Goal: Task Accomplishment & Management: Complete application form

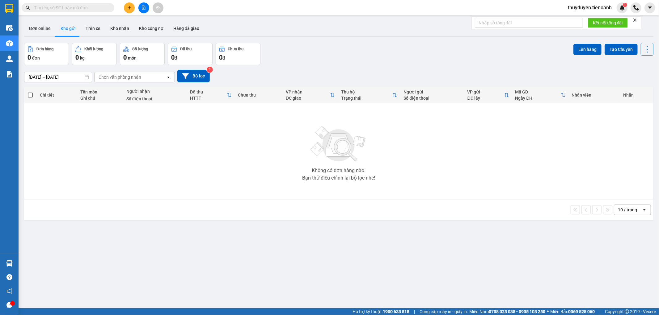
click at [102, 11] on input "text" at bounding box center [70, 7] width 73 height 7
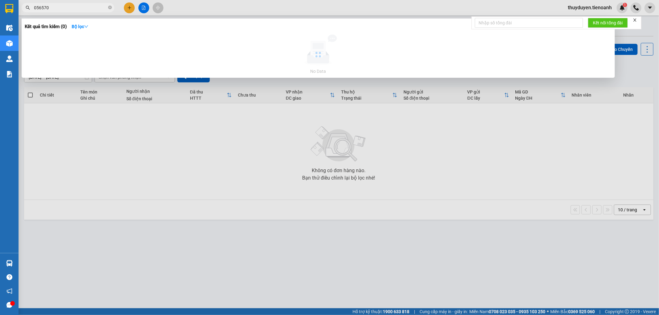
type input "0565701"
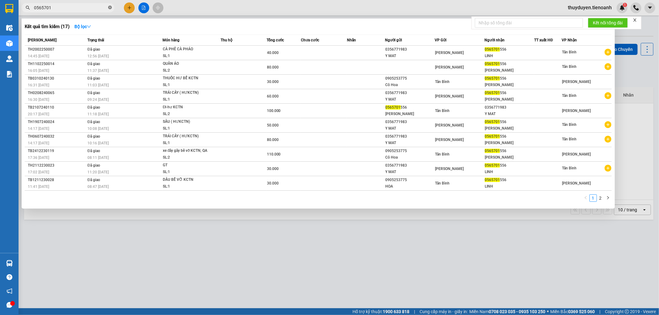
click at [109, 7] on icon "close-circle" at bounding box center [110, 8] width 4 height 4
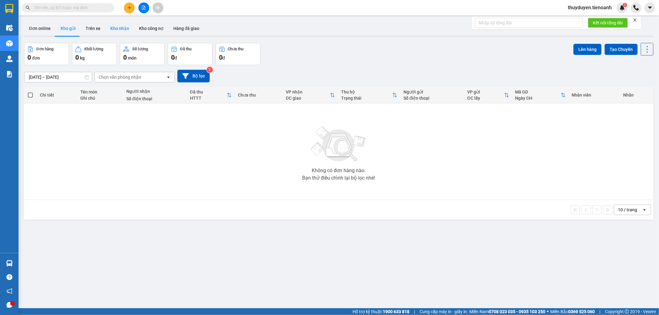
click at [114, 26] on button "Kho nhận" at bounding box center [119, 28] width 29 height 15
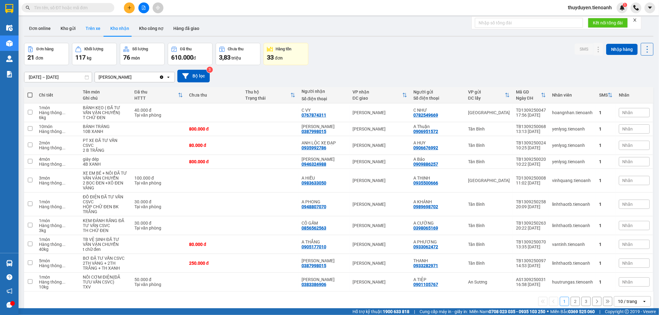
click at [91, 25] on button "Trên xe" at bounding box center [93, 28] width 25 height 15
type input "[DATE] – [DATE]"
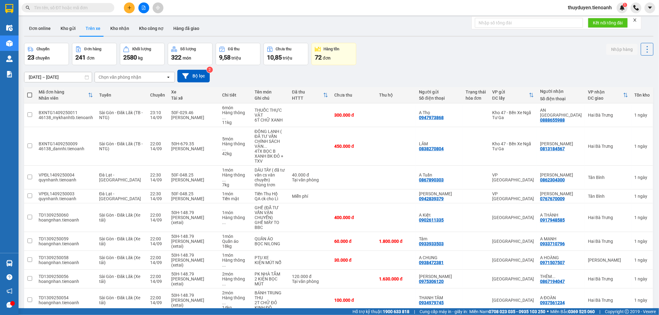
click at [117, 80] on div "Chọn văn phòng nhận" at bounding box center [120, 77] width 43 height 6
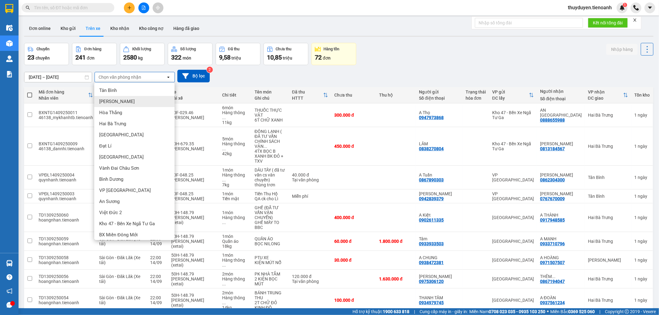
click at [121, 106] on div "[PERSON_NAME]" at bounding box center [134, 101] width 80 height 11
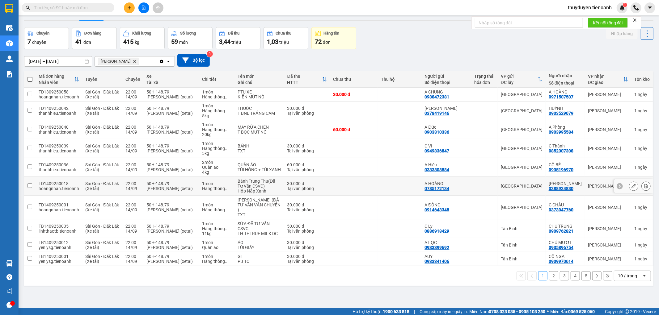
scroll to position [28, 0]
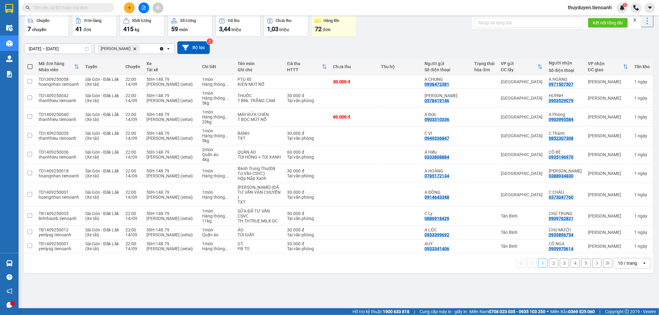
click at [630, 267] on div "10 / trang" at bounding box center [627, 263] width 19 height 6
click at [634, 253] on span "100 / trang" at bounding box center [625, 255] width 22 height 6
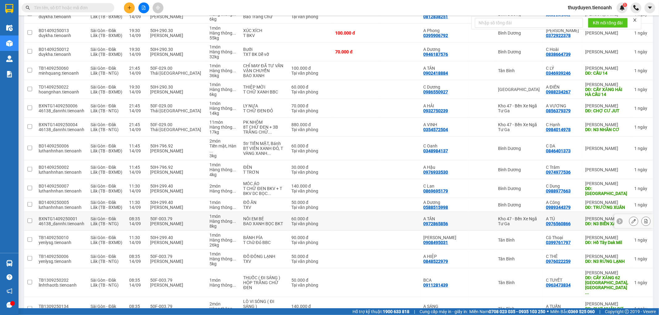
scroll to position [612, 0]
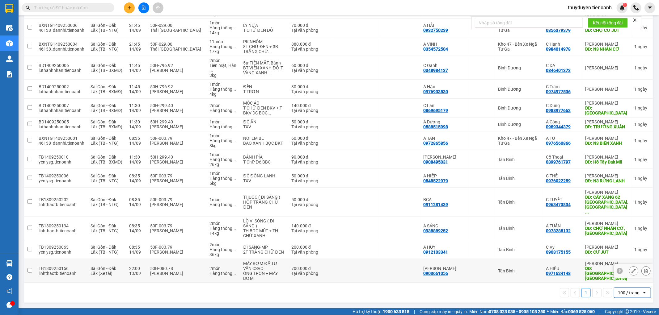
click at [632, 273] on icon at bounding box center [634, 271] width 4 height 4
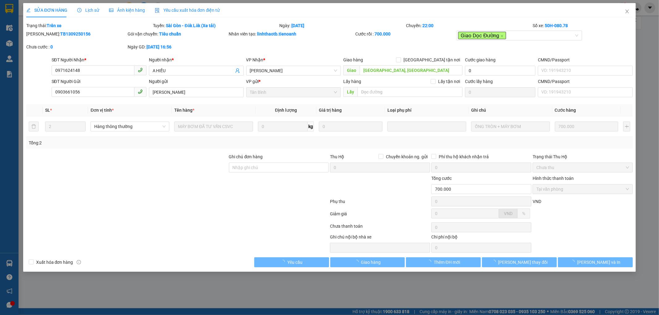
type input "0971624148"
type input "A HIẾU"
type input "ĐẮK MIN, ĐẮK NÔNG"
type input "0903661056"
type input "ĐỨC THỊNH"
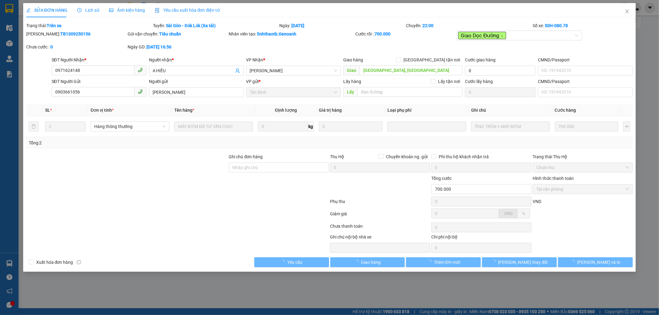
type input "700.000"
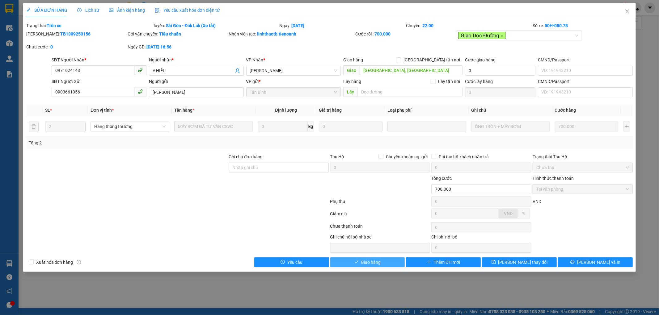
click at [358, 258] on button "Giao hàng" at bounding box center [367, 263] width 75 height 10
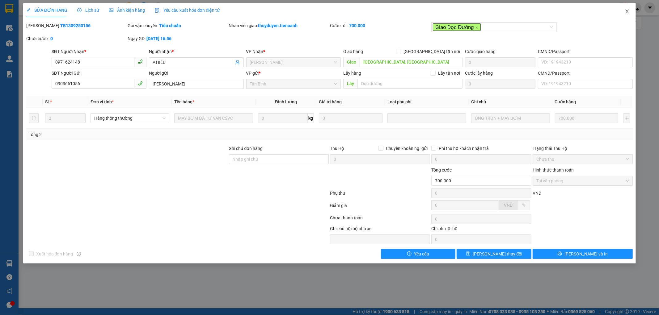
drag, startPoint x: 619, startPoint y: 5, endPoint x: 628, endPoint y: 12, distance: 11.3
click at [620, 7] on span "Close" at bounding box center [627, 11] width 17 height 17
click at [628, 12] on div "thuyduyen.tienoanh 1" at bounding box center [611, 7] width 96 height 11
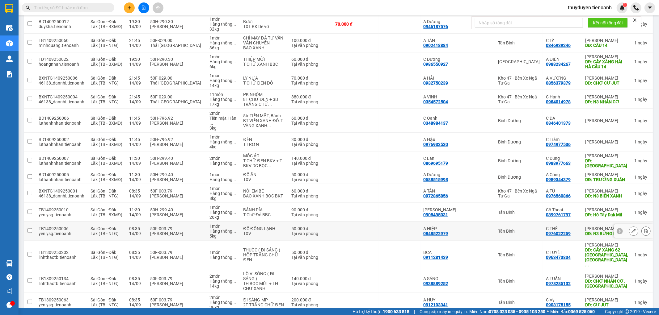
scroll to position [600, 0]
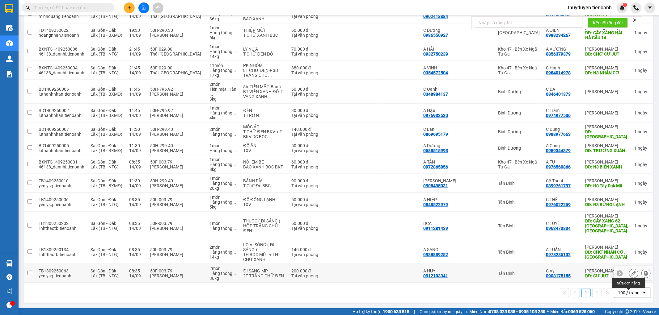
click at [632, 274] on icon at bounding box center [634, 274] width 4 height 4
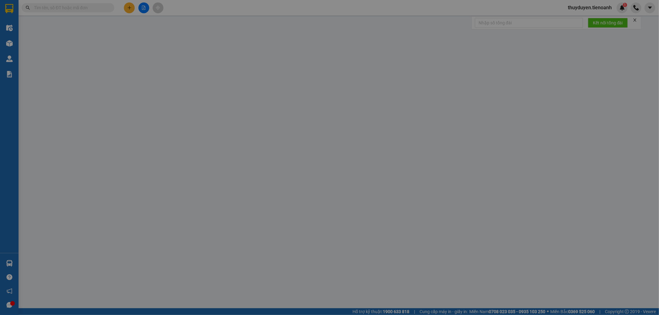
type input "0903175155"
type input "C Vy"
type input "CƯ JUT"
type input "0912103341"
type input "A HUY"
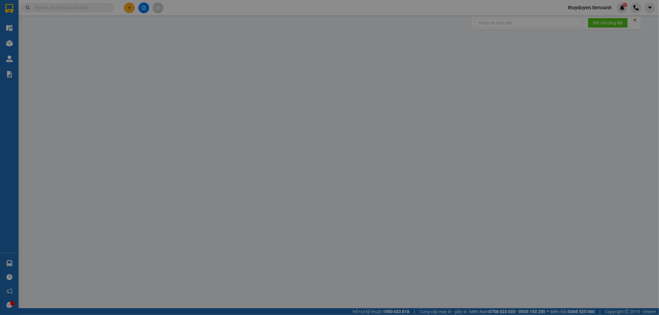
type input "200.000"
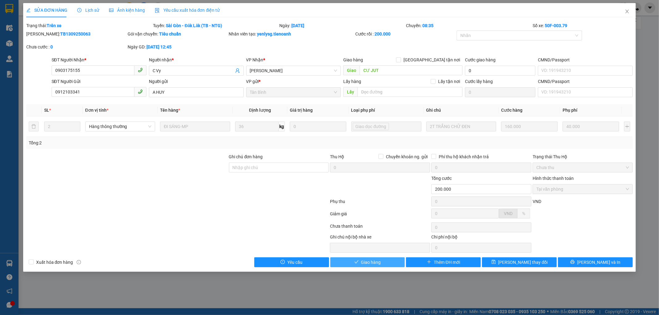
click at [381, 266] on button "Giao hàng" at bounding box center [367, 263] width 75 height 10
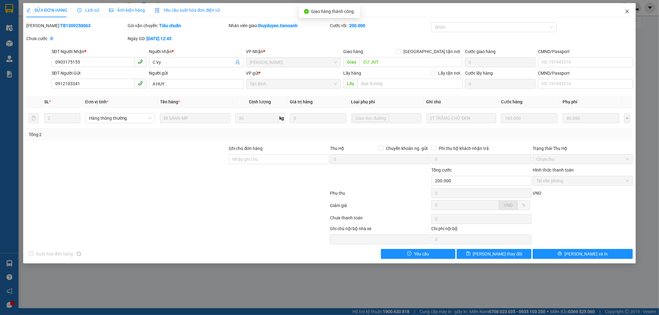
click at [626, 10] on icon "close" at bounding box center [627, 11] width 5 height 5
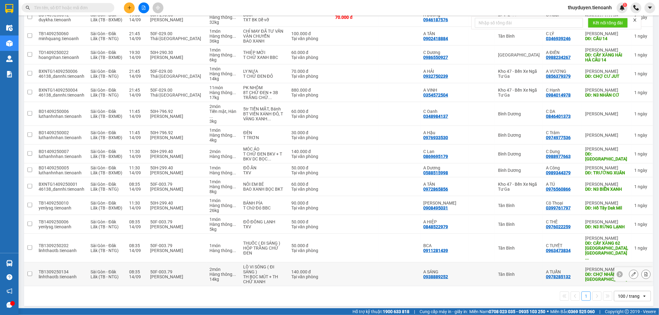
scroll to position [582, 0]
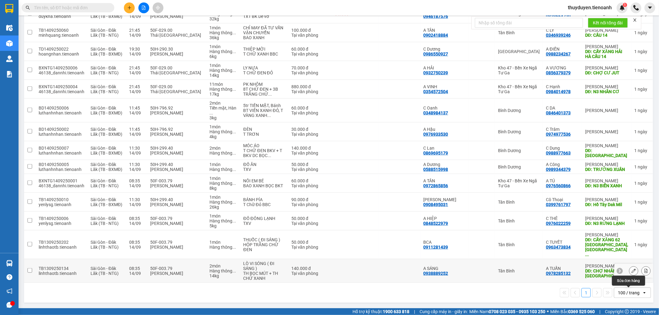
click at [629, 274] on button at bounding box center [633, 271] width 9 height 11
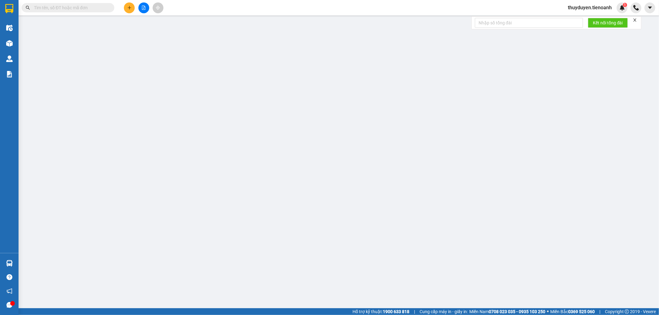
type input "0978285132"
type input "A TUẤN"
type input "CHỢ NHÂN CƠ, ĐẮK NÔNG"
type input "0938889252"
type input "A SÁNG"
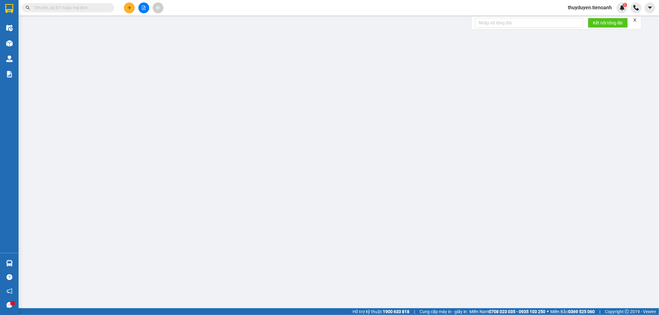
type input "140.000"
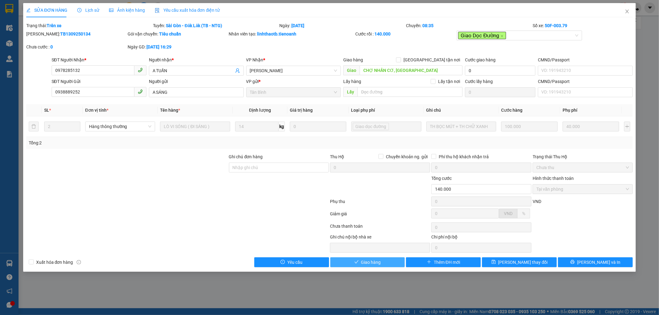
drag, startPoint x: 367, startPoint y: 254, endPoint x: 367, endPoint y: 258, distance: 3.7
click at [367, 254] on div "Total Paid Fee 140.000 Total UnPaid Fee 0 Cash Collection Total Fee Trạng thái:…" at bounding box center [329, 144] width 607 height 245
click at [365, 264] on span "Giao hàng" at bounding box center [371, 262] width 20 height 7
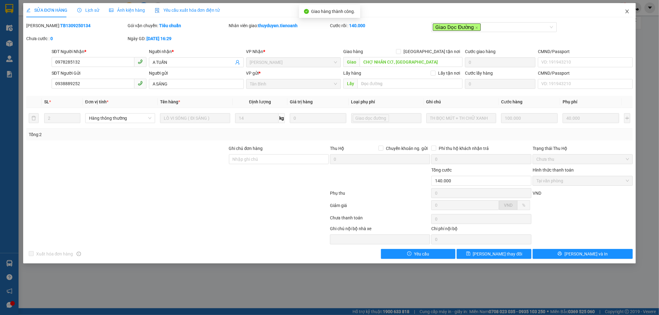
click at [626, 11] on icon "close" at bounding box center [627, 11] width 5 height 5
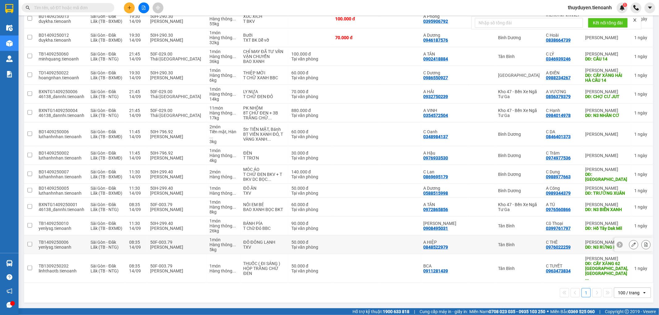
scroll to position [558, 0]
click at [630, 268] on button at bounding box center [633, 269] width 9 height 11
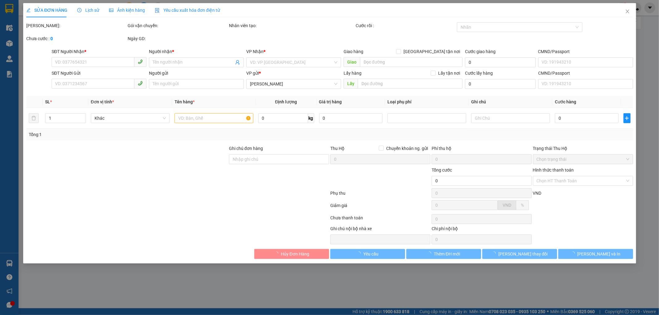
type input "0963473834"
type input "C TUYẾT"
type input "CÂY XĂNG 62 ĐẮK SONG, ĐẮK NÔNG"
type input "0911281439"
type input "BCA"
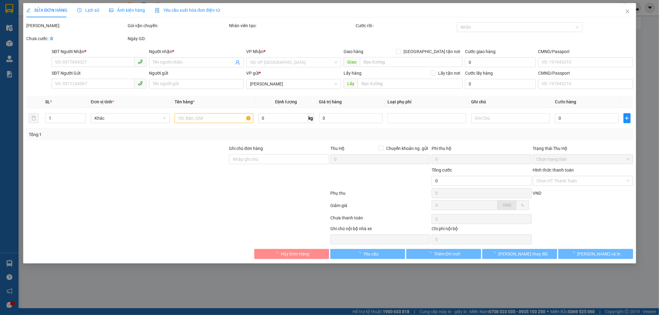
type input "50.000"
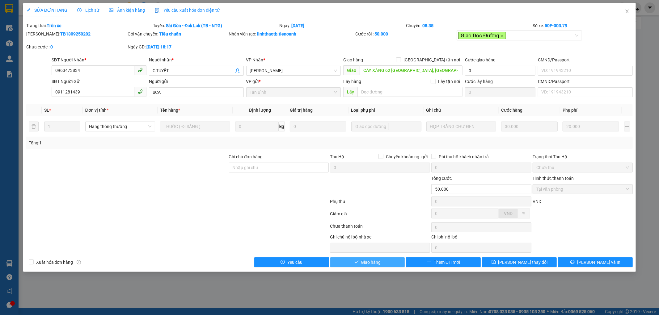
drag, startPoint x: 374, startPoint y: 262, endPoint x: 400, endPoint y: 231, distance: 40.8
click at [375, 262] on span "Giao hàng" at bounding box center [371, 262] width 20 height 7
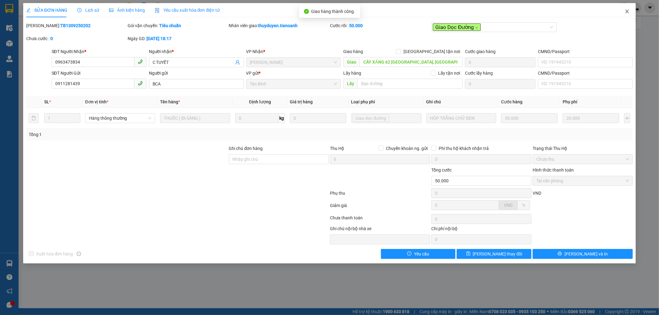
drag, startPoint x: 629, startPoint y: 14, endPoint x: 432, endPoint y: 13, distance: 197.1
click at [628, 14] on icon "close" at bounding box center [627, 11] width 5 height 5
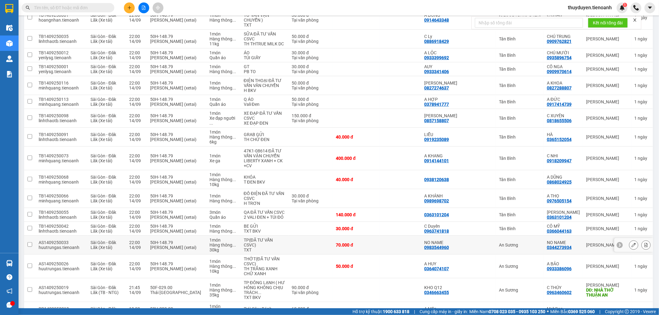
scroll to position [481, 0]
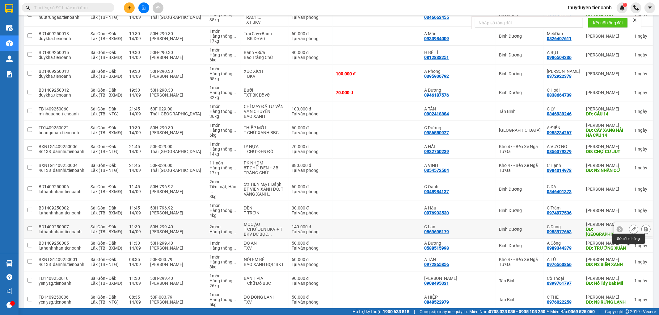
click at [632, 232] on icon at bounding box center [634, 229] width 4 height 4
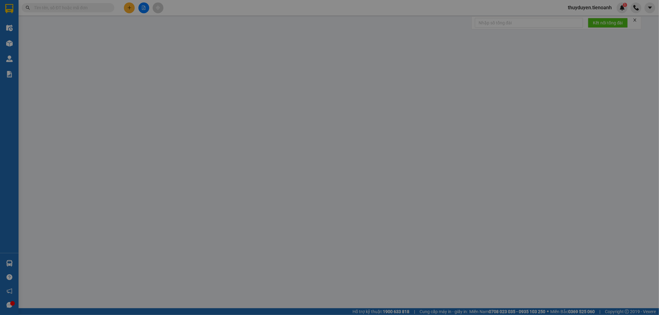
type input "0988977663"
type input "C Dung"
type input "KIẾN ĐỨC"
type input "0869695179"
type input "C Lan"
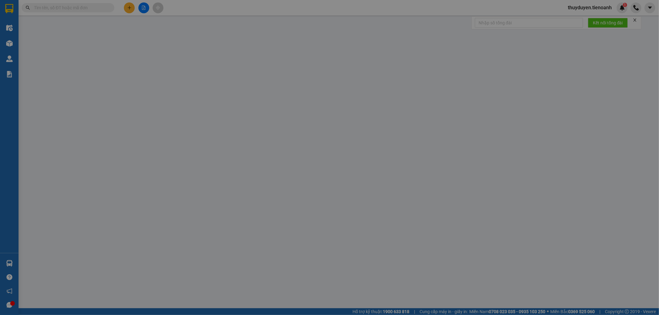
type input "140.000"
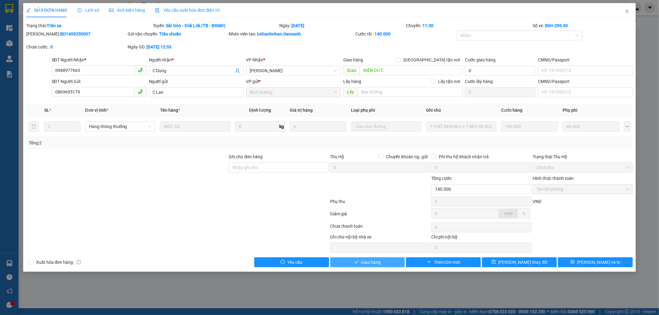
drag, startPoint x: 369, startPoint y: 261, endPoint x: 373, endPoint y: 254, distance: 8.2
click at [369, 260] on span "Giao hàng" at bounding box center [371, 262] width 20 height 7
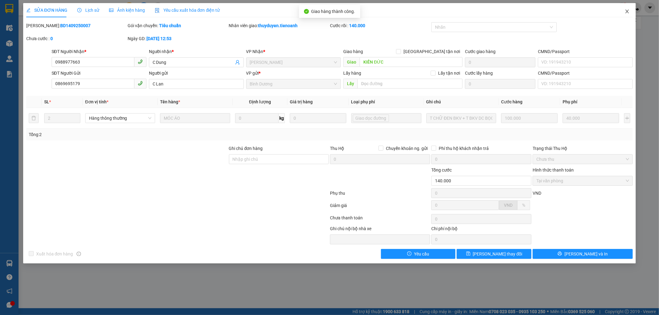
click at [624, 11] on span "Close" at bounding box center [627, 11] width 17 height 17
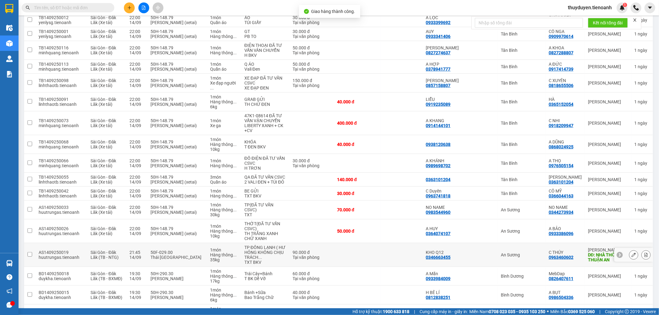
scroll to position [481, 0]
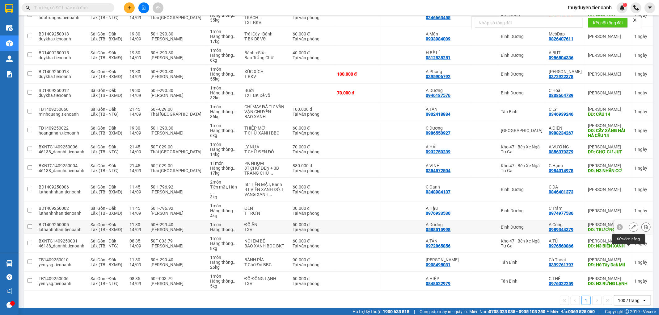
click at [629, 233] on button at bounding box center [633, 227] width 9 height 11
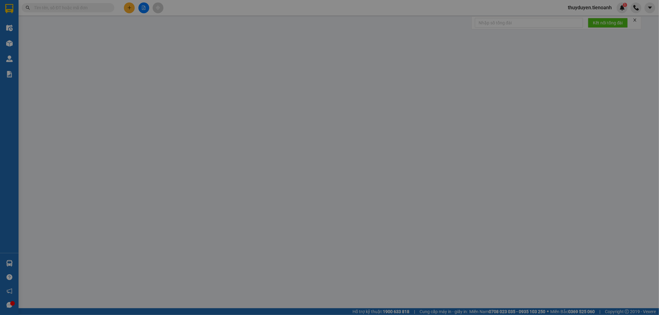
type input "0989344379"
type input "A Công"
type input "TRƯỜNG XUÂN"
type input "0588515998"
type input "A Dương"
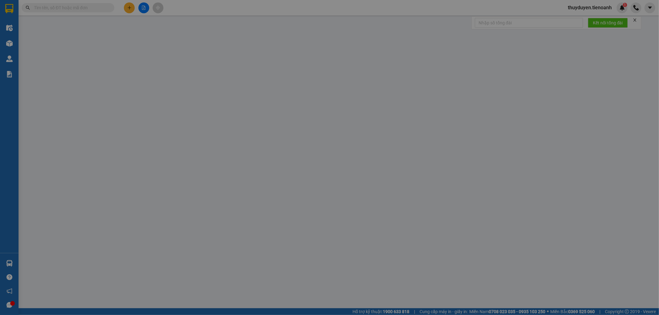
type input "50.000"
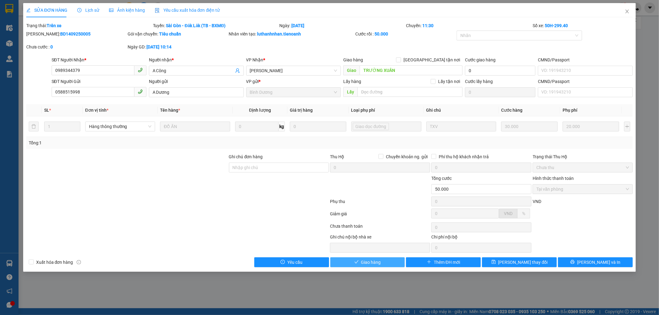
click at [383, 265] on button "Giao hàng" at bounding box center [367, 263] width 75 height 10
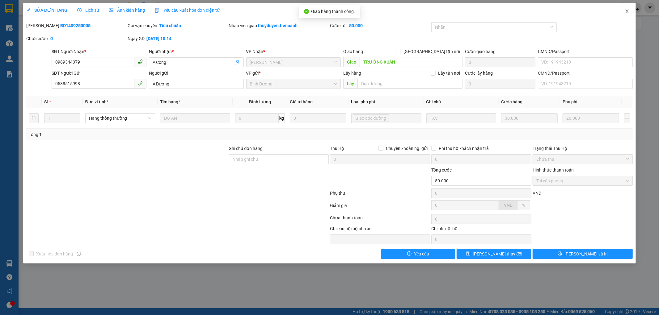
click at [627, 10] on icon "close" at bounding box center [627, 11] width 5 height 5
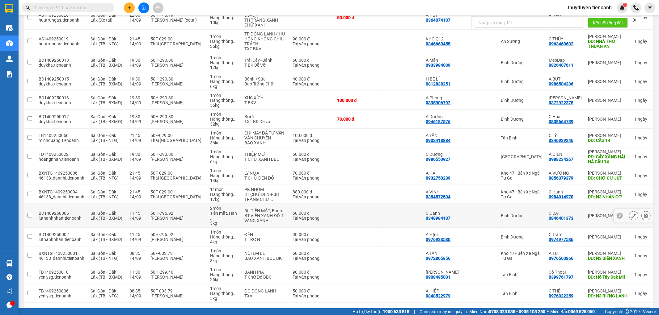
scroll to position [496, 0]
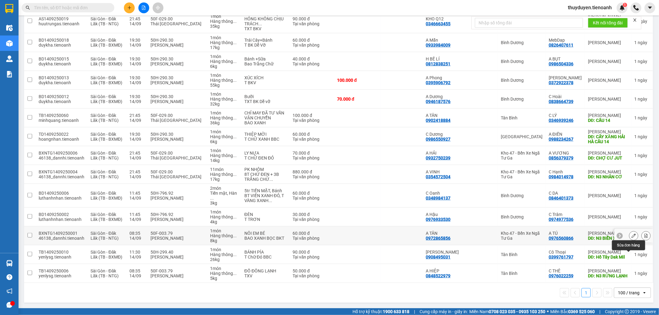
click at [631, 239] on button at bounding box center [633, 236] width 9 height 11
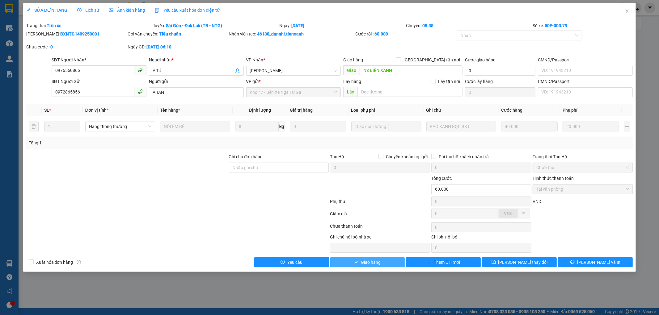
click at [398, 265] on button "Giao hàng" at bounding box center [367, 263] width 75 height 10
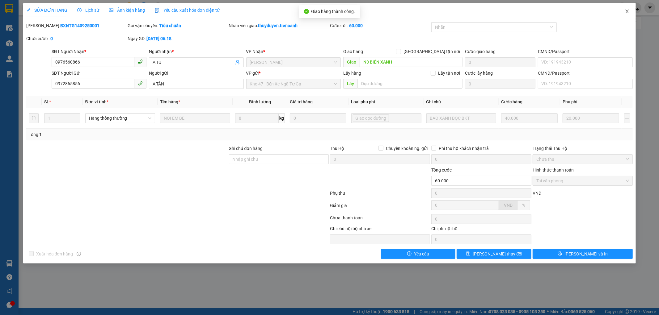
click at [623, 13] on span "Close" at bounding box center [627, 11] width 17 height 17
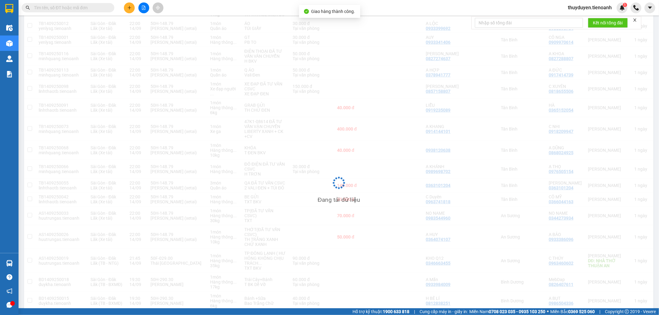
scroll to position [379, 0]
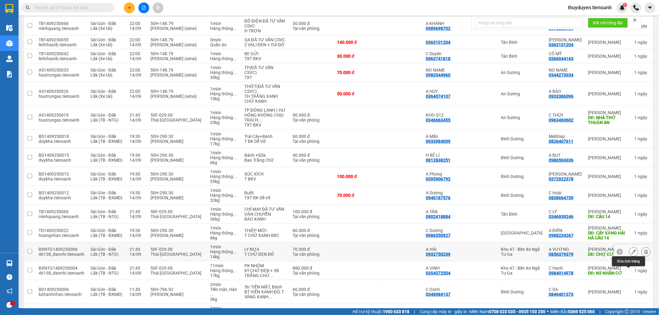
click at [630, 258] on button at bounding box center [633, 252] width 9 height 11
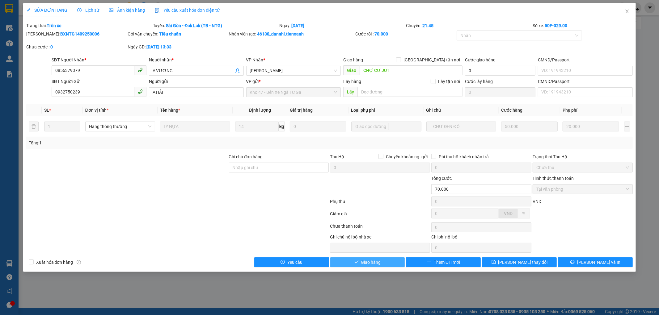
click at [368, 263] on span "Giao hàng" at bounding box center [371, 262] width 20 height 7
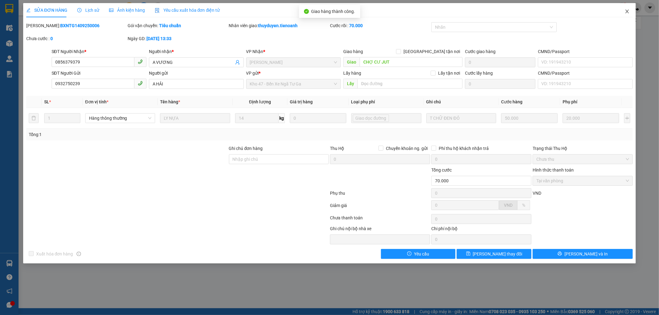
drag, startPoint x: 629, startPoint y: 11, endPoint x: 610, endPoint y: 0, distance: 21.4
click at [628, 11] on icon "close" at bounding box center [627, 11] width 5 height 5
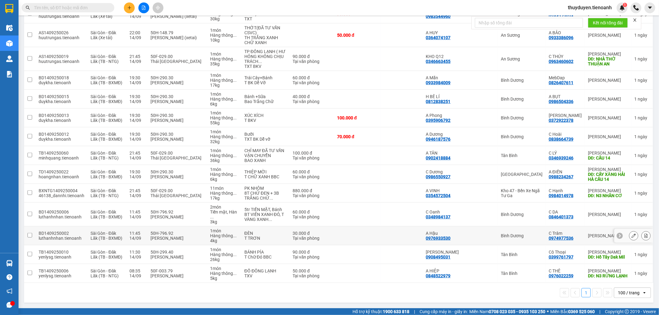
scroll to position [458, 0]
click at [629, 251] on div at bounding box center [633, 254] width 9 height 9
drag, startPoint x: 627, startPoint y: 259, endPoint x: 625, endPoint y: 261, distance: 3.5
click at [625, 261] on div at bounding box center [633, 255] width 39 height 14
click at [633, 258] on div at bounding box center [633, 254] width 9 height 9
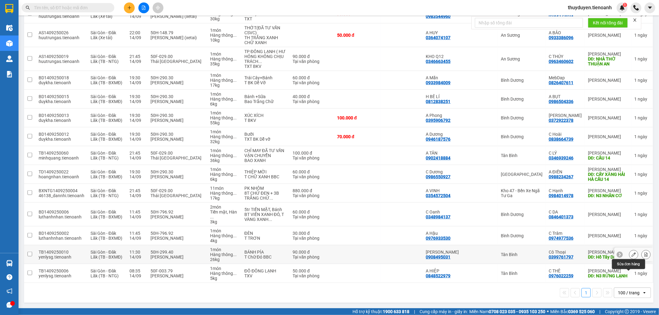
click at [632, 253] on icon at bounding box center [634, 255] width 4 height 4
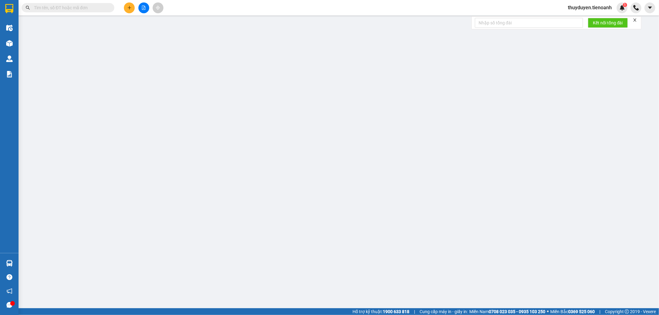
type input "0399761797"
type input "Cô Thoại"
type input "Hồ Tây Dak Mil"
type input "0908495031"
type input "Chú Hạnh"
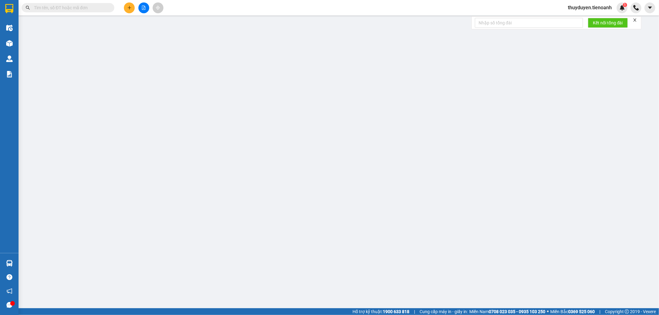
type input "90.000"
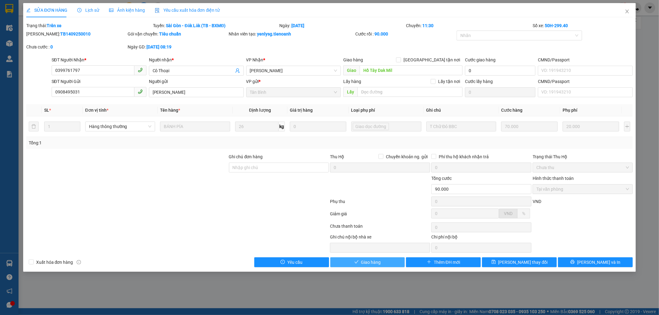
click at [394, 265] on button "Giao hàng" at bounding box center [367, 263] width 75 height 10
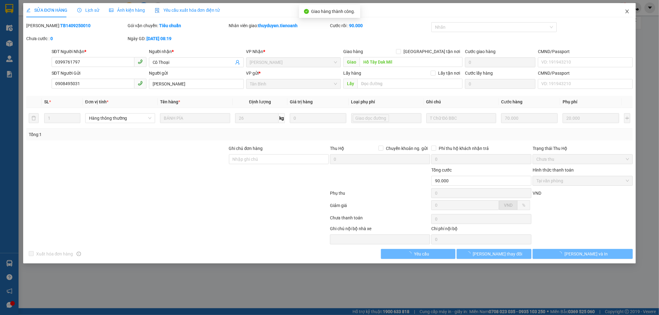
click at [625, 10] on icon "close" at bounding box center [627, 11] width 5 height 5
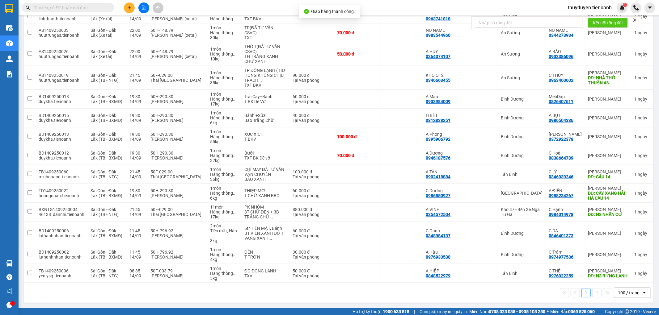
scroll to position [439, 0]
click at [631, 276] on button at bounding box center [633, 274] width 9 height 11
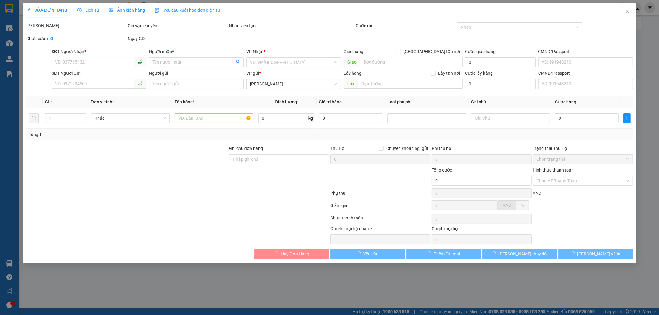
type input "0976022259"
type input "C THÊ"
type input "N3 RỪNG LẠNH"
type input "0848522979"
type input "A HIỆP"
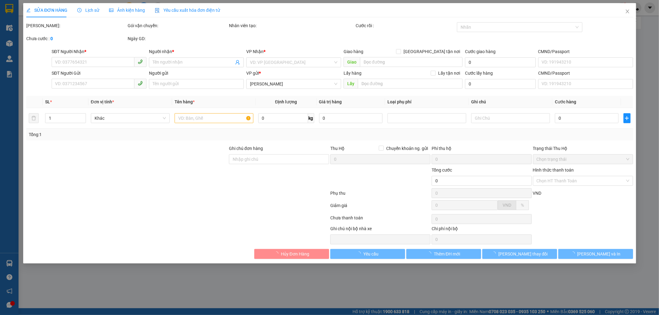
type input "50.000"
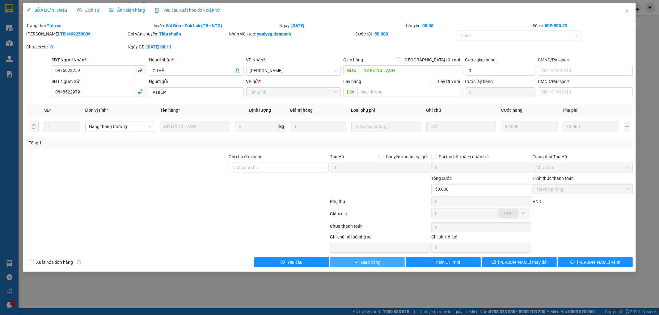
click at [347, 267] on button "Giao hàng" at bounding box center [367, 263] width 75 height 10
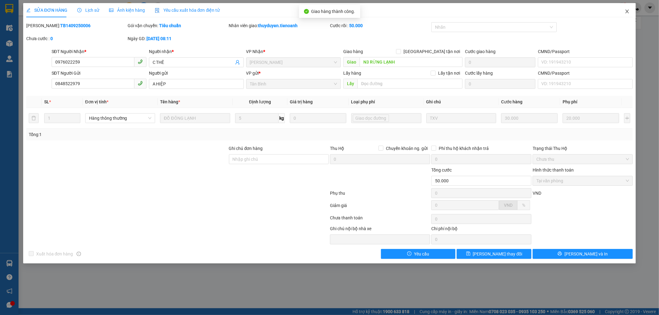
drag, startPoint x: 626, startPoint y: 10, endPoint x: 630, endPoint y: 15, distance: 6.6
click at [630, 15] on span "Close" at bounding box center [627, 11] width 17 height 17
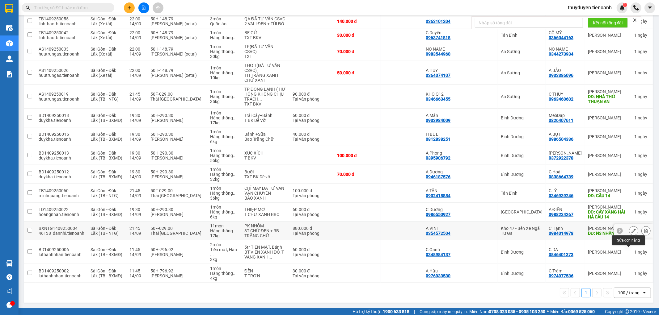
scroll to position [386, 0]
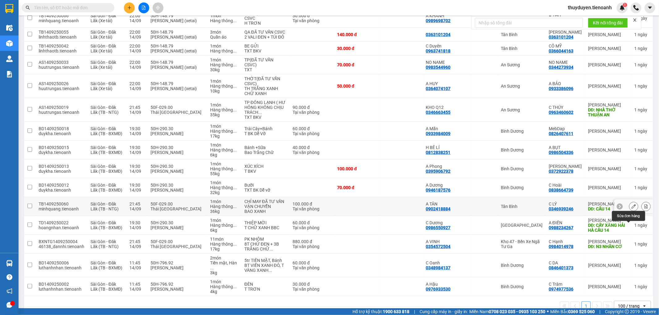
click at [632, 209] on icon at bounding box center [634, 207] width 4 height 4
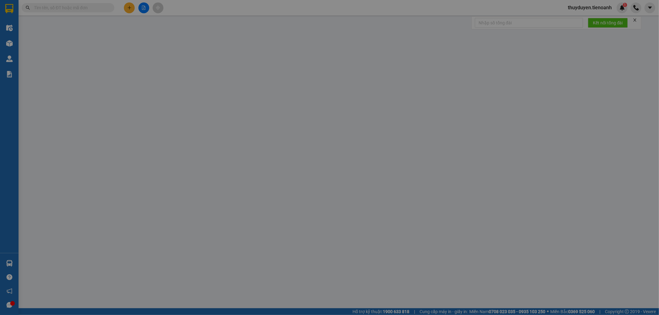
type input "0346939246"
type input "C LÝ"
type input "CẦU 14"
type input "0902418884"
type input "A TÂN"
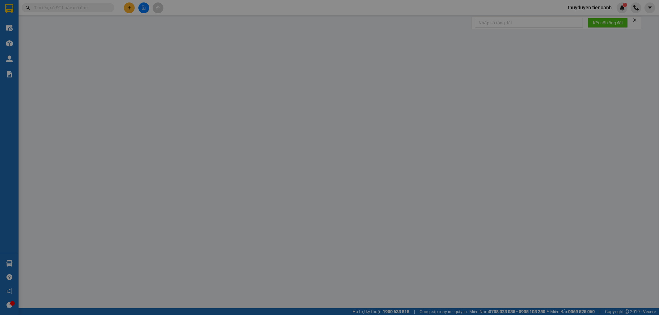
type input "100.000"
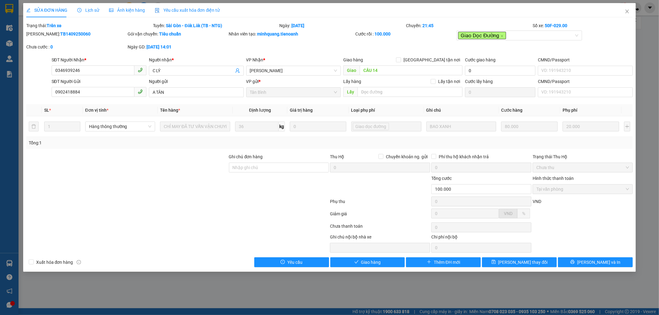
click at [363, 268] on div "SỬA ĐƠN HÀNG Lịch sử Ảnh kiện hàng Yêu cầu xuất hóa đơn điện tử Total Paid Fee …" at bounding box center [329, 137] width 613 height 269
click at [628, 11] on icon "close" at bounding box center [627, 11] width 5 height 5
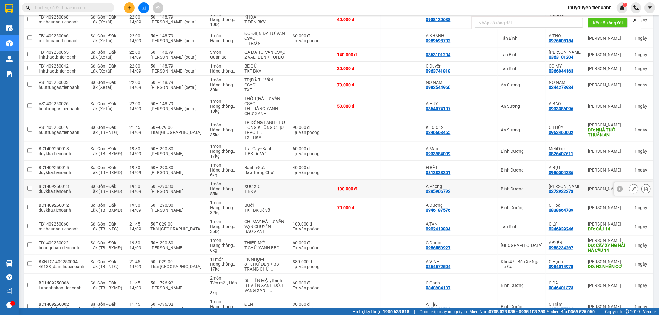
scroll to position [421, 0]
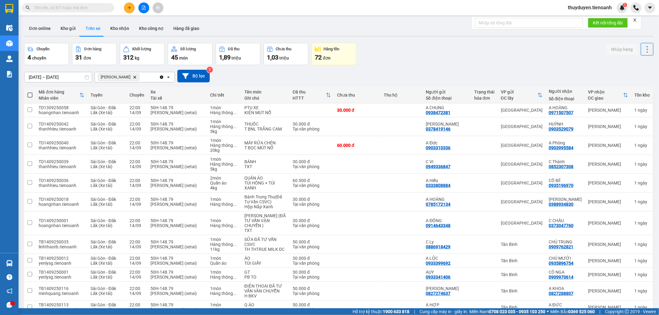
scroll to position [421, 0]
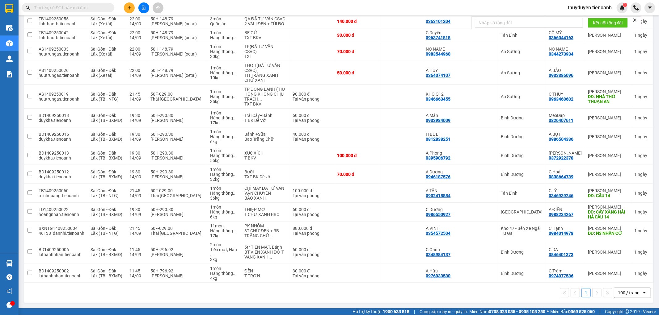
click at [81, 4] on input "text" at bounding box center [70, 7] width 73 height 7
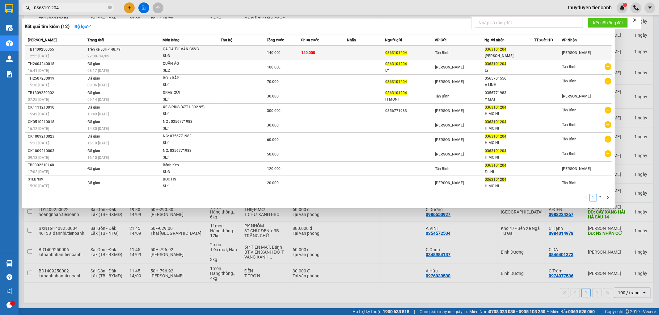
type input "0363101204"
click at [248, 56] on td at bounding box center [244, 53] width 46 height 15
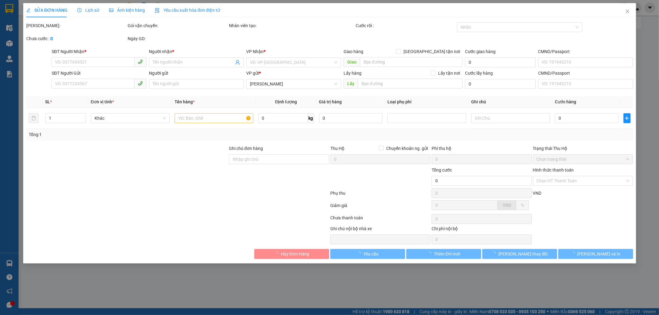
type input "0363101204"
type input "[PERSON_NAME]"
type input "0363101204"
type input "140.000"
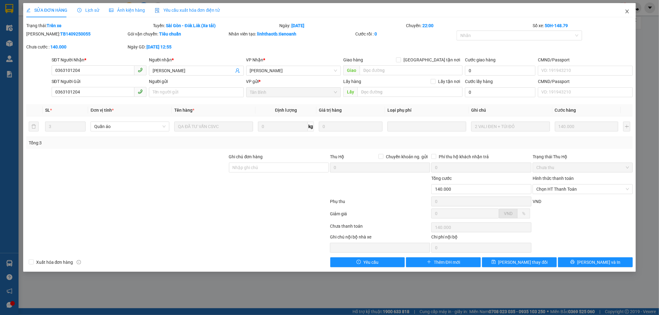
click at [627, 10] on icon "close" at bounding box center [627, 11] width 5 height 5
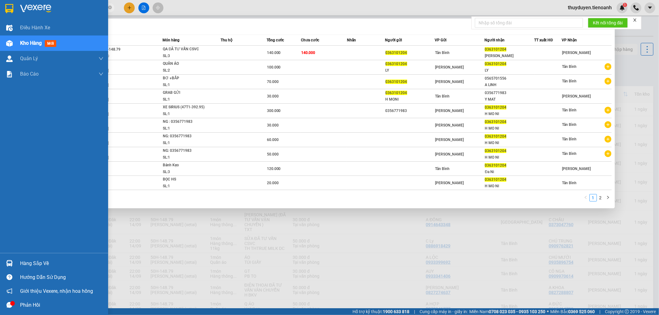
drag, startPoint x: 74, startPoint y: 11, endPoint x: 0, endPoint y: 11, distance: 74.2
click at [0, 11] on section "Kết quả tìm kiếm ( 12 ) Bộ lọc Mã ĐH Trạng thái Món hàng Thu hộ Tổng cước Chưa …" at bounding box center [329, 157] width 659 height 315
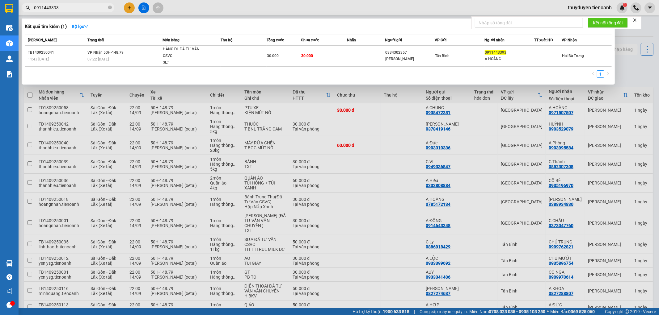
type input "0911443393"
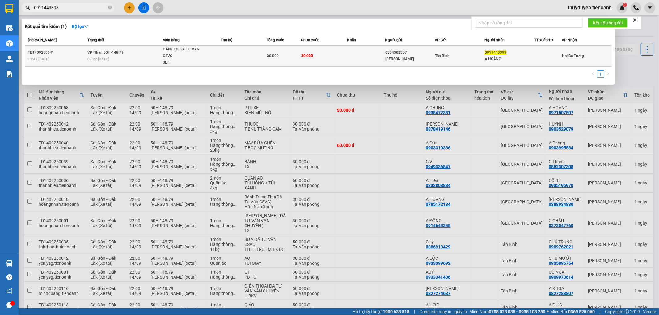
click at [223, 48] on td at bounding box center [244, 56] width 46 height 21
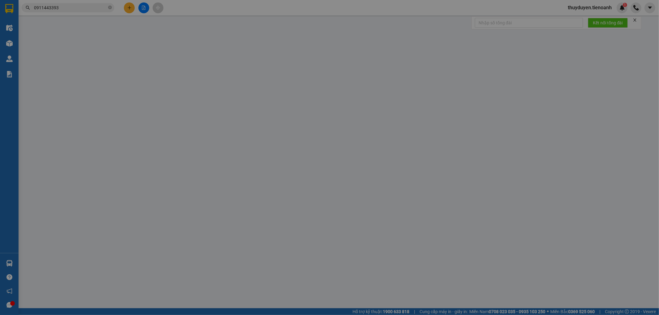
type input "0911443393"
type input "A HOÀNG"
type input "0334302357"
type input "[PERSON_NAME]"
type input "30.000"
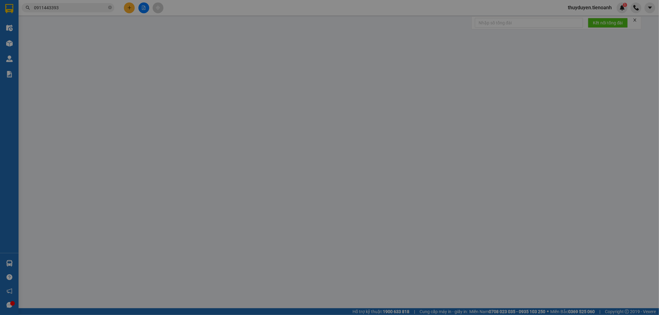
type input "30.000"
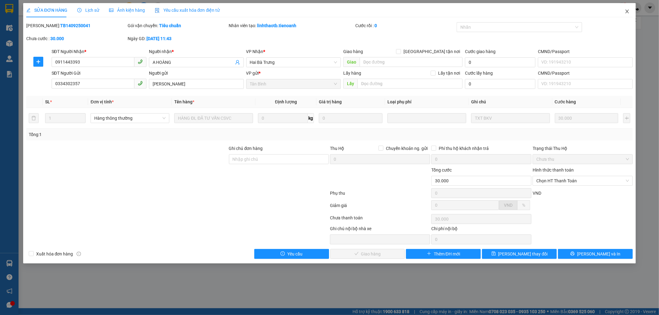
click at [629, 11] on icon "close" at bounding box center [627, 12] width 3 height 4
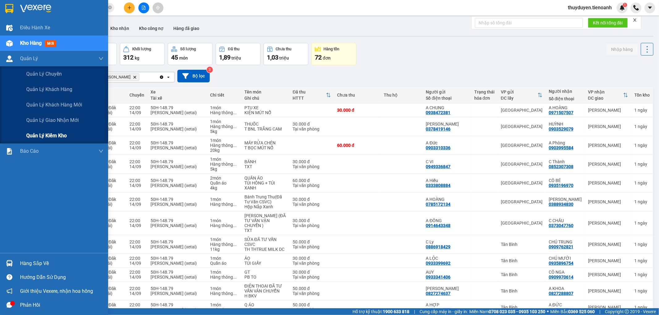
click at [45, 137] on span "Quản lý kiểm kho" at bounding box center [46, 136] width 40 height 8
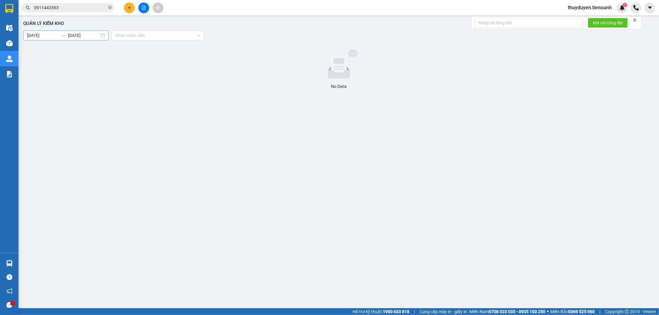
click at [57, 32] on input "15/09/2025" at bounding box center [42, 35] width 31 height 7
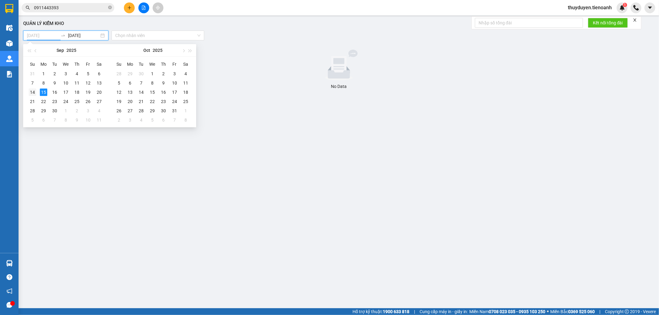
type input "[DATE]"
click at [38, 91] on td "14" at bounding box center [32, 92] width 11 height 9
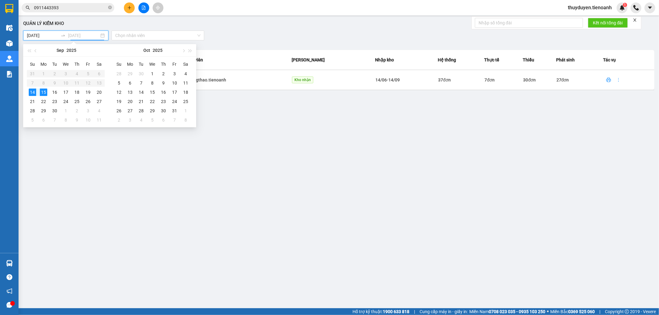
type input "15/09/2025"
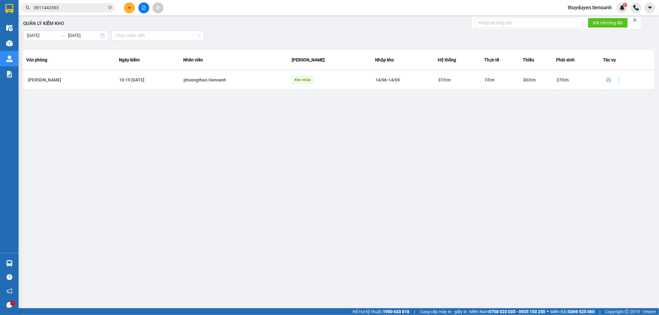
click at [603, 81] on td at bounding box center [628, 80] width 51 height 20
drag, startPoint x: 604, startPoint y: 87, endPoint x: 605, endPoint y: 79, distance: 8.4
click at [604, 87] on td at bounding box center [628, 80] width 51 height 20
click at [606, 78] on icon "printer" at bounding box center [608, 80] width 5 height 5
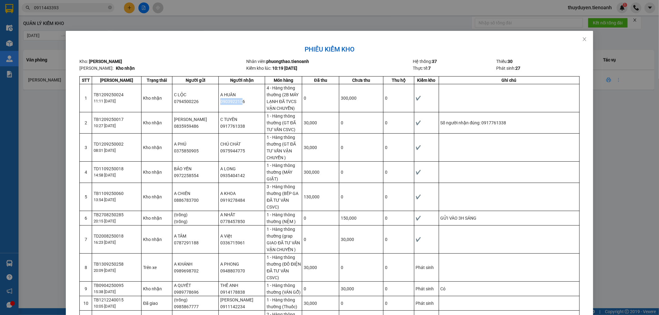
drag, startPoint x: 240, startPoint y: 104, endPoint x: 239, endPoint y: 101, distance: 3.5
click at [220, 103] on td "A HUÂN 0903922106" at bounding box center [242, 98] width 46 height 28
drag, startPoint x: 244, startPoint y: 104, endPoint x: 218, endPoint y: 104, distance: 26.6
click at [219, 104] on td "A HUÂN 0903922106" at bounding box center [242, 98] width 46 height 28
copy td "0903922106"
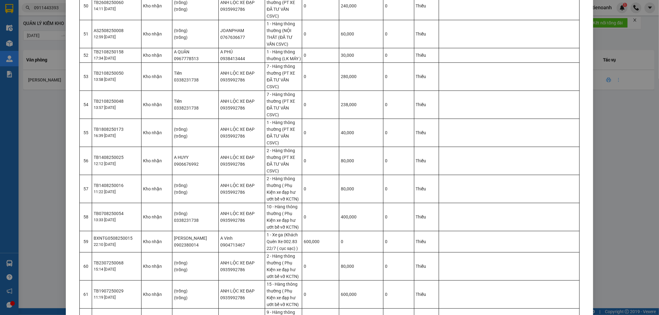
scroll to position [1272, 0]
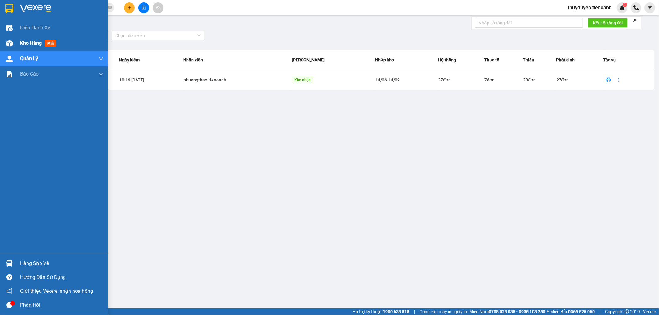
click at [27, 43] on span "Kho hàng" at bounding box center [31, 43] width 22 height 6
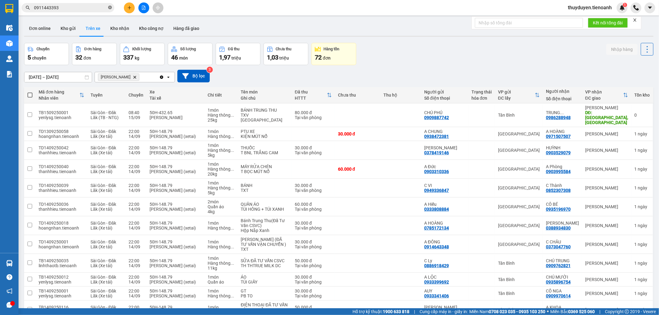
click at [109, 7] on icon "close-circle" at bounding box center [110, 8] width 4 height 4
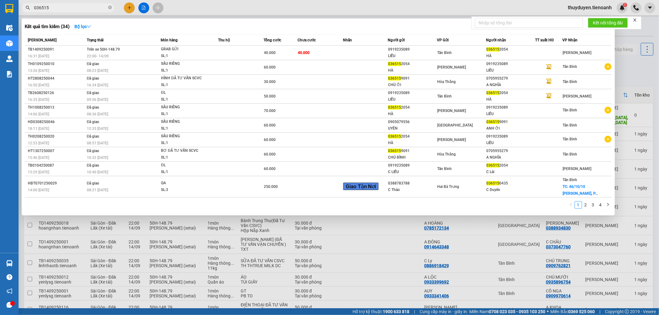
type input "036515"
click at [523, 50] on div "036515 2054" at bounding box center [511, 49] width 49 height 6
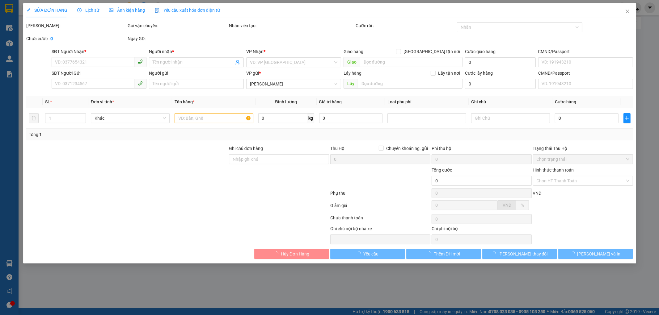
type input "0365152054"
type input "HÀ"
type input "0919235089"
type input "LIỄU"
type input "Có"
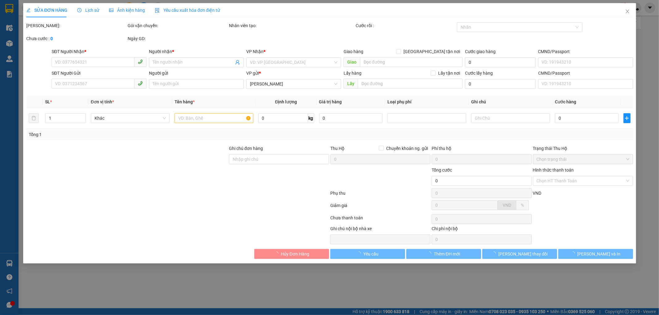
type input "40.000"
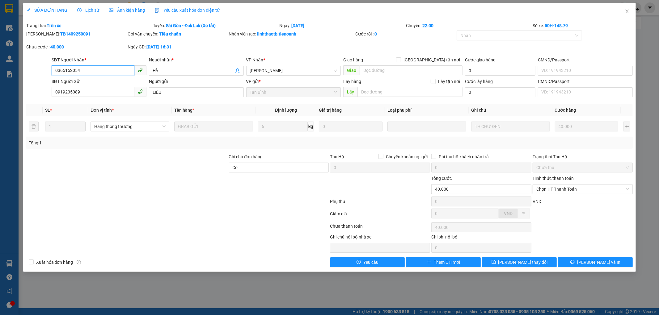
drag, startPoint x: 84, startPoint y: 68, endPoint x: 48, endPoint y: 69, distance: 36.2
click at [48, 69] on div "SĐT Người Nhận * 0365152054 0365152054 Người nhận * HÀ VP Nhận * Cư Kuin Giao h…" at bounding box center [330, 68] width 608 height 22
click at [628, 15] on span "Close" at bounding box center [627, 11] width 17 height 17
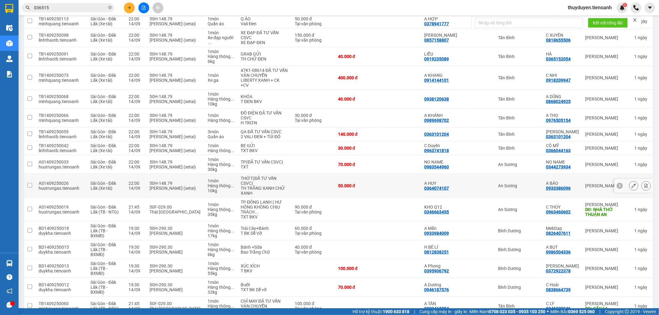
scroll to position [240, 0]
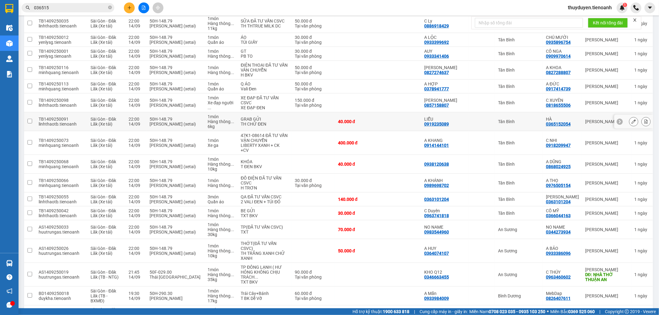
click at [535, 124] on div "Tân Bình" at bounding box center [519, 121] width 42 height 5
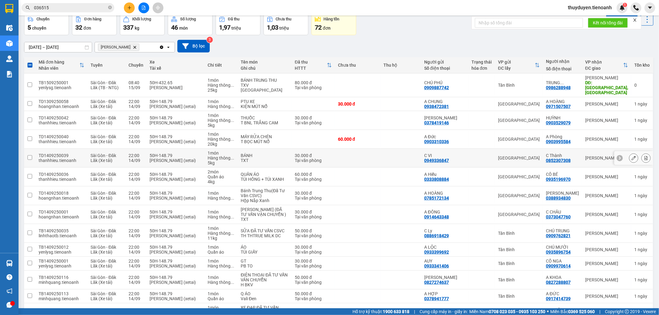
scroll to position [0, 0]
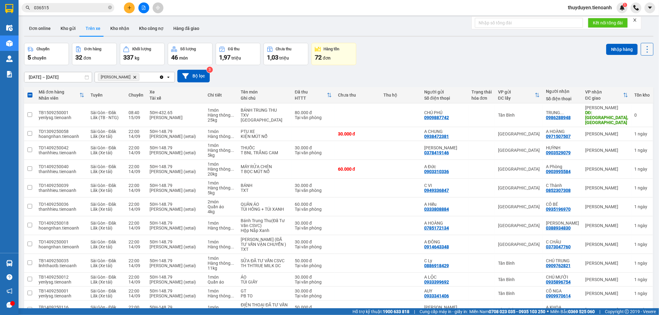
click at [646, 50] on div "Nhập hàng" at bounding box center [629, 49] width 47 height 13
click at [622, 51] on button "Nhập hàng" at bounding box center [622, 49] width 32 height 11
checkbox input "false"
click at [112, 27] on button "Kho nhận" at bounding box center [119, 28] width 29 height 15
type input "[DATE] – [DATE]"
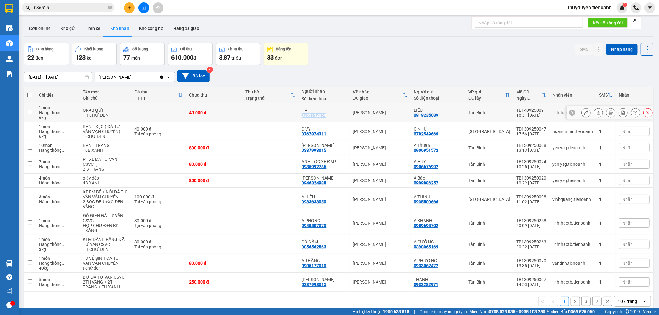
drag, startPoint x: 338, startPoint y: 113, endPoint x: 303, endPoint y: 117, distance: 34.8
click at [303, 117] on div "HÀ 0365152054" at bounding box center [324, 113] width 45 height 10
checkbox input "true"
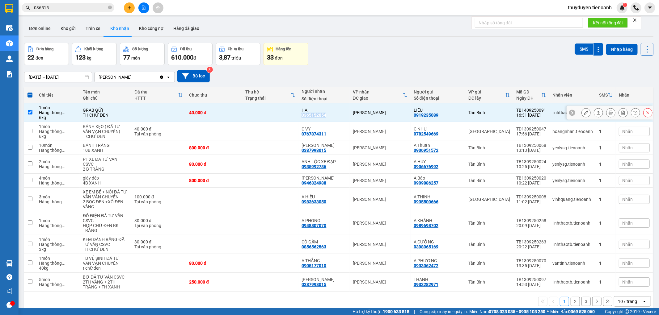
copy div "0365152054"
click at [595, 109] on button at bounding box center [598, 113] width 9 height 11
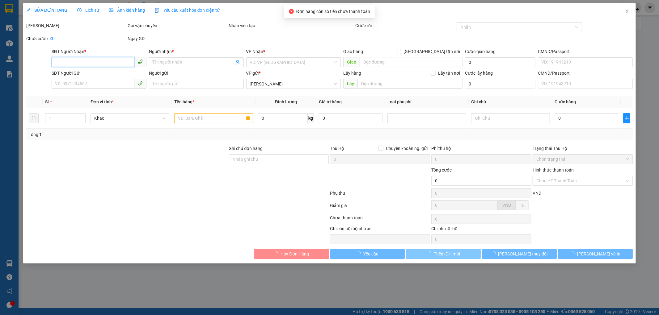
type input "0365152054"
type input "HÀ"
type input "0919235089"
type input "LIỄU"
type input "Có"
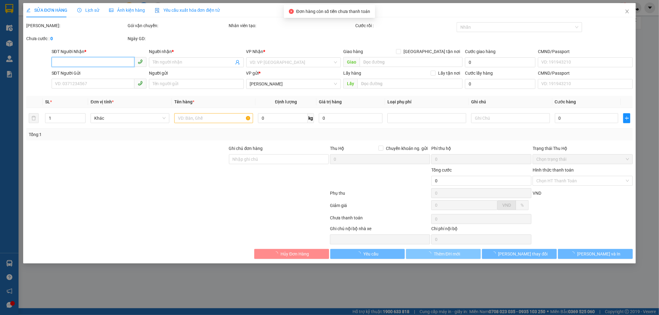
type input "40.000"
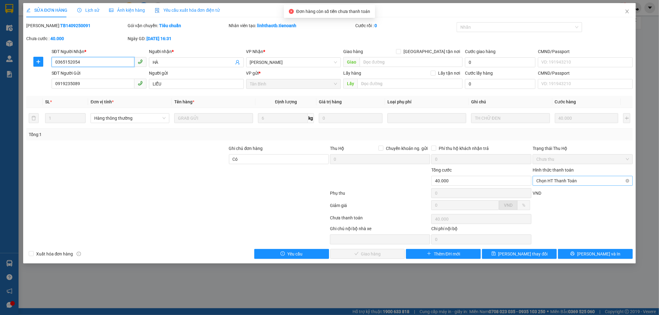
click at [570, 181] on span "Chọn HT Thanh Toán" at bounding box center [582, 180] width 93 height 9
drag, startPoint x: 566, startPoint y: 196, endPoint x: 561, endPoint y: 191, distance: 7.0
click at [563, 193] on div "Tại văn phòng" at bounding box center [583, 193] width 93 height 7
type input "0"
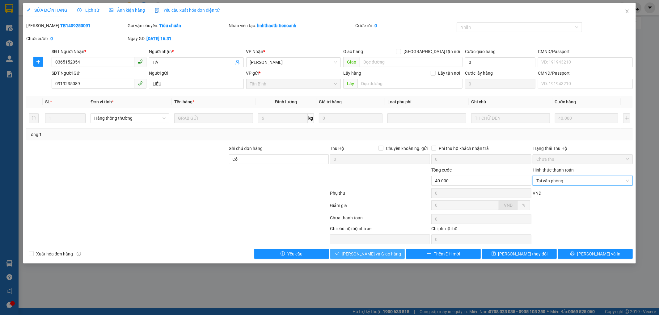
click at [379, 259] on button "[PERSON_NAME] và [PERSON_NAME] hàng" at bounding box center [367, 254] width 75 height 10
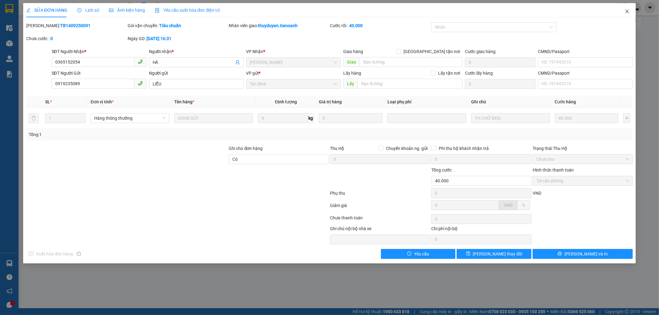
click at [627, 11] on icon "close" at bounding box center [627, 11] width 5 height 5
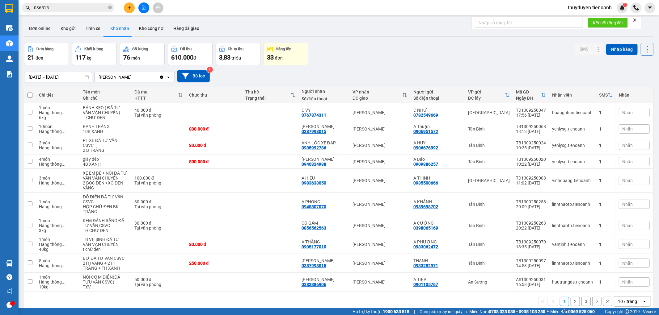
click at [92, 14] on div "Kết quả tìm kiếm ( 34 ) Bộ lọc Mã ĐH Trạng thái Món hàng Thu hộ Tổng cước Chưa …" at bounding box center [329, 7] width 659 height 15
click at [91, 10] on input "036515" at bounding box center [70, 7] width 73 height 7
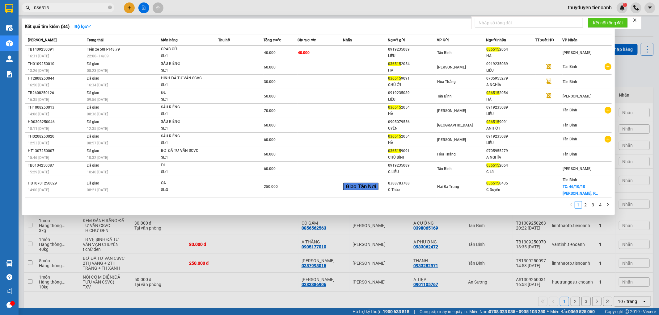
click at [91, 10] on input "036515" at bounding box center [70, 7] width 73 height 7
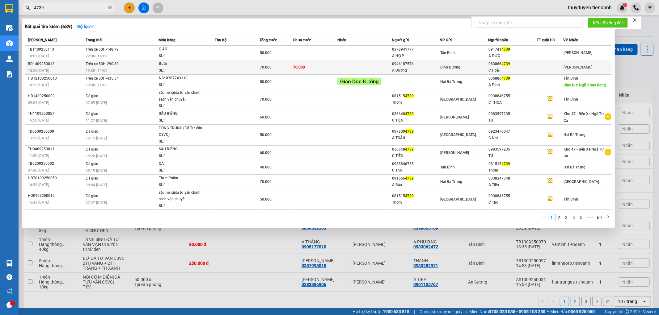
type input "4739"
click at [433, 69] on div "A Dương" at bounding box center [416, 70] width 48 height 6
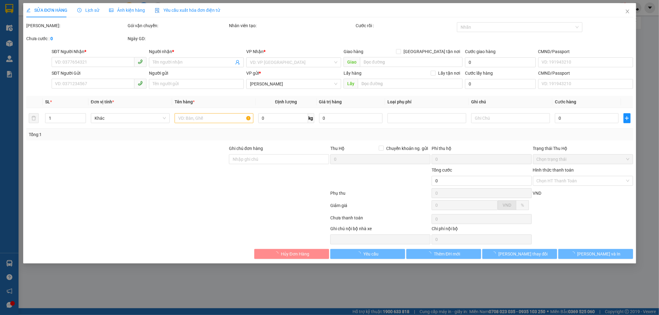
type input "0838664739"
type input "C Hoài"
type input "0946187576"
type input "A Dương"
type input "70.000"
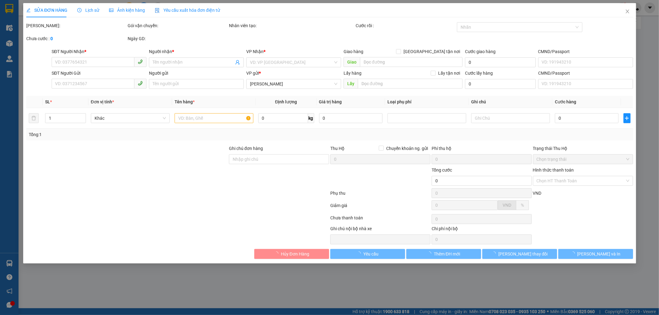
type input "70.000"
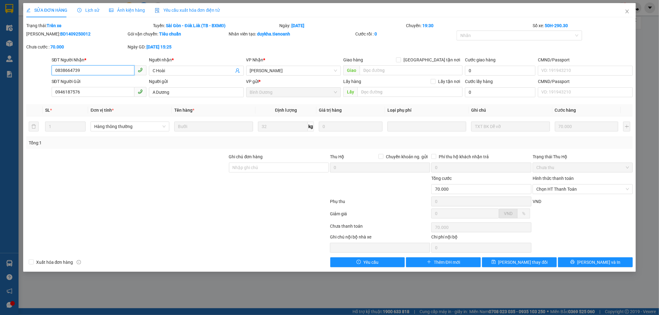
click at [91, 67] on input "0838664739" at bounding box center [93, 71] width 83 height 10
click at [92, 67] on input "0838664739" at bounding box center [93, 71] width 83 height 10
click at [213, 247] on div at bounding box center [266, 243] width 127 height 19
click at [221, 261] on div "Xuất hóa đơn hàng Yêu cầu Thêm ĐH mới Lưu thay đổi Lưu và In" at bounding box center [330, 263] width 608 height 10
click at [622, 11] on span "Close" at bounding box center [627, 11] width 17 height 17
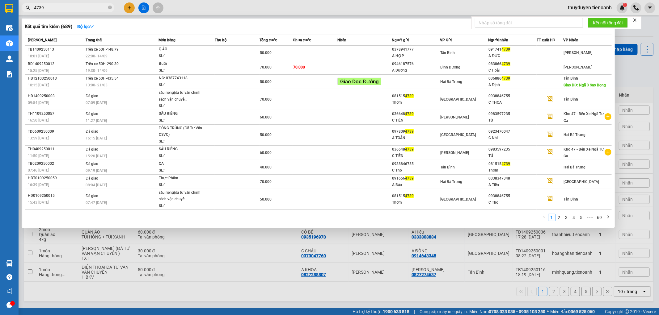
click at [95, 9] on input "4739" at bounding box center [70, 7] width 73 height 7
click at [213, 4] on div at bounding box center [329, 157] width 659 height 315
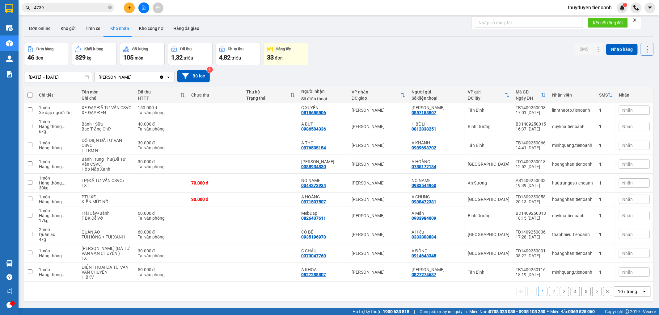
click at [88, 6] on input "4739" at bounding box center [70, 7] width 73 height 7
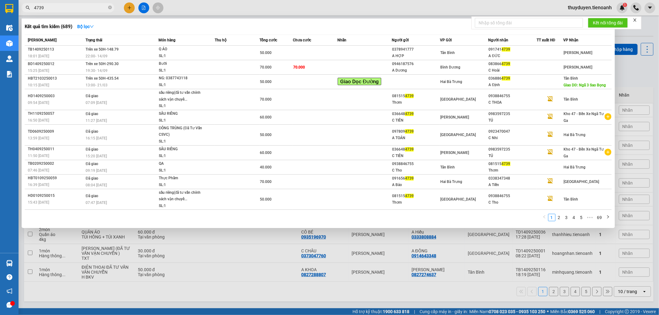
click at [227, 6] on div at bounding box center [329, 157] width 659 height 315
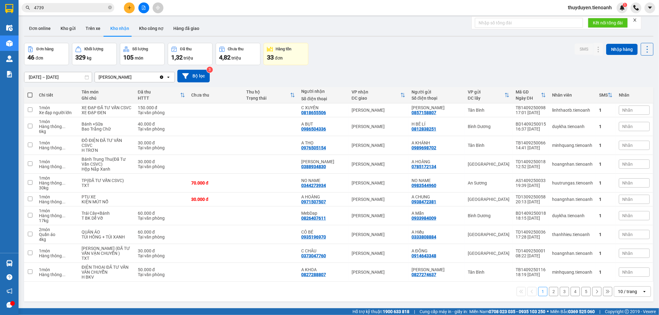
drag, startPoint x: 91, startPoint y: 29, endPoint x: 159, endPoint y: 3, distance: 72.1
click at [88, 30] on button "Trên xe" at bounding box center [93, 28] width 25 height 15
type input "[DATE] – [DATE]"
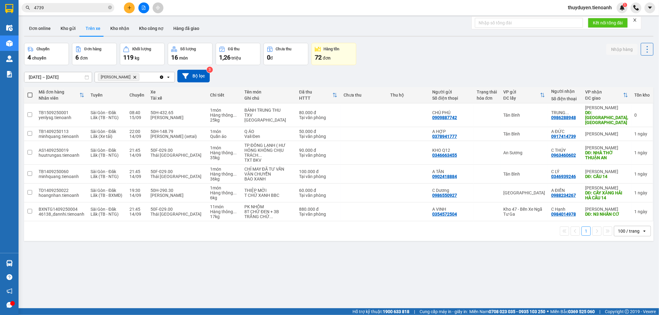
click at [76, 8] on input "4739" at bounding box center [70, 7] width 73 height 7
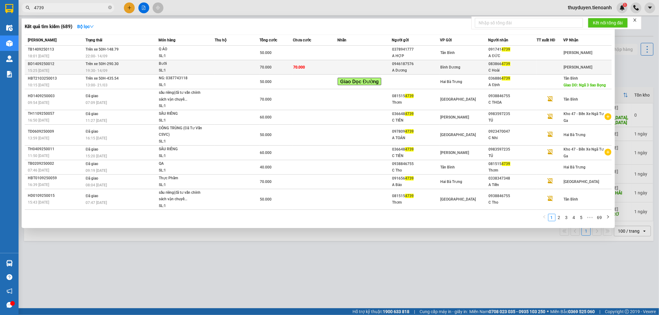
click at [351, 70] on td at bounding box center [364, 67] width 54 height 15
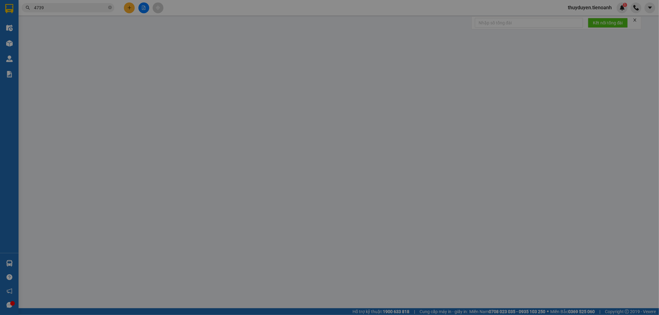
type input "0838664739"
type input "C Hoài"
type input "0946187576"
type input "A Dương"
type input "70.000"
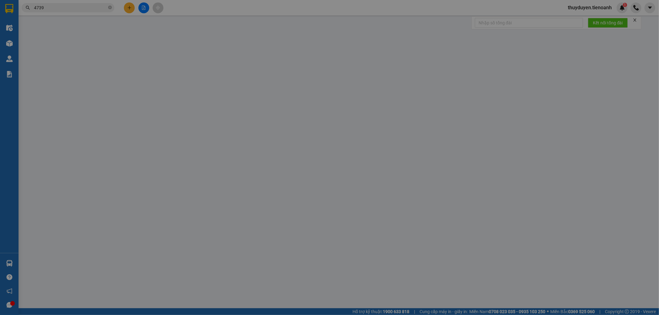
type input "70.000"
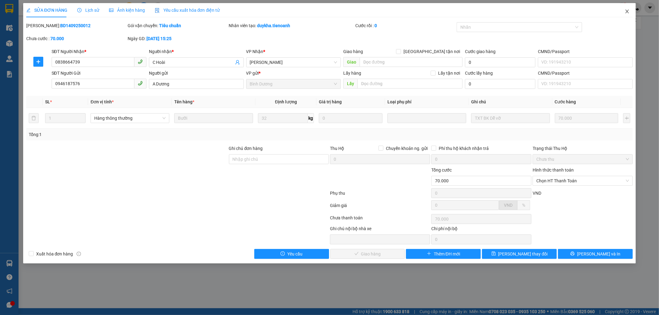
click at [628, 11] on icon "close" at bounding box center [627, 12] width 3 height 4
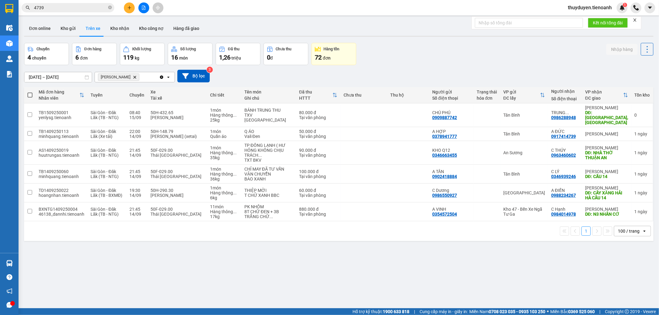
click at [74, 11] on span "4739" at bounding box center [68, 7] width 93 height 9
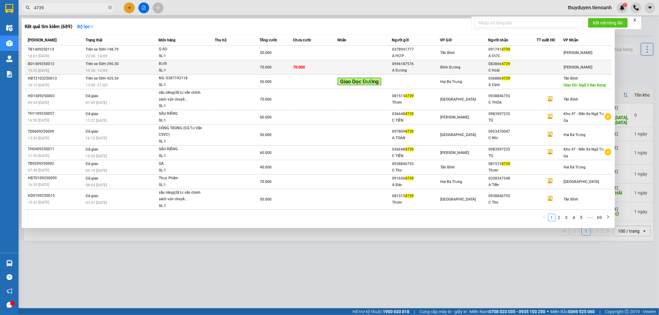
click at [124, 73] on div "19:30 - 14/09" at bounding box center [122, 70] width 72 height 7
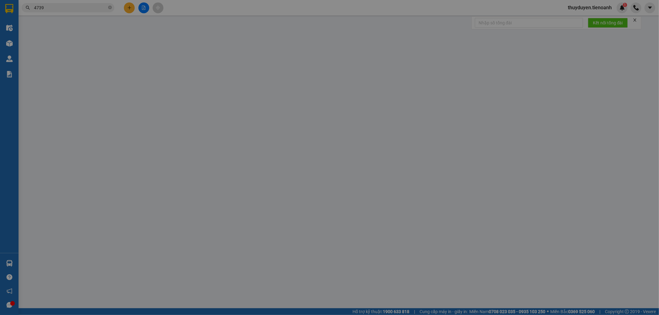
type input "0838664739"
type input "C Hoài"
type input "0946187576"
type input "A Dương"
type input "70.000"
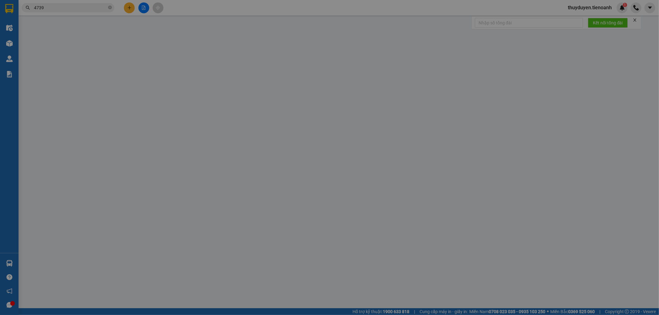
type input "70.000"
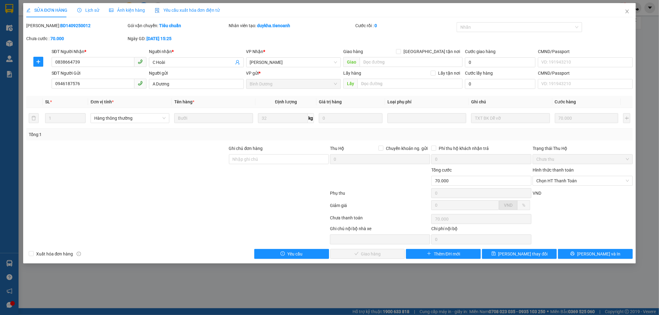
drag, startPoint x: 98, startPoint y: 13, endPoint x: 106, endPoint y: 16, distance: 8.3
click at [104, 16] on div "SỬA ĐƠN HÀNG Lịch sử Ảnh kiện hàng Yêu cầu xuất hóa đơn điện tử" at bounding box center [123, 10] width 194 height 14
click at [90, 8] on span "Lịch sử" at bounding box center [88, 10] width 22 height 5
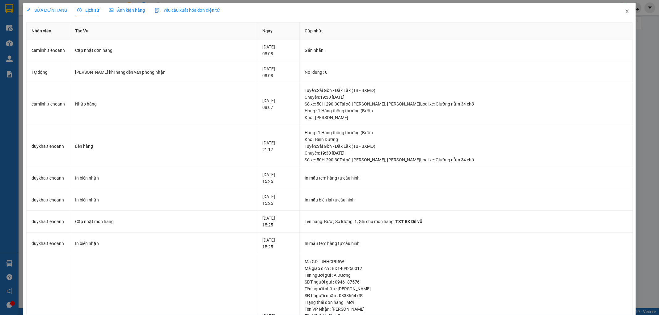
click at [625, 10] on icon "close" at bounding box center [627, 11] width 5 height 5
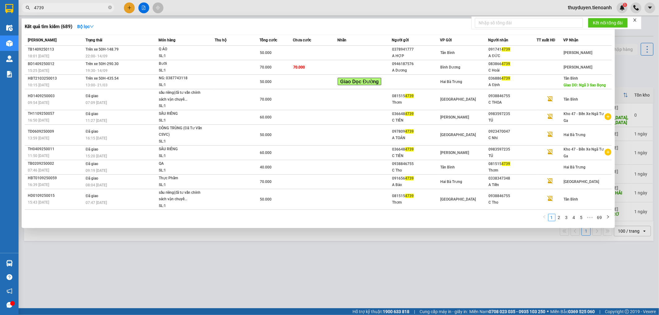
click at [96, 7] on input "4739" at bounding box center [70, 7] width 73 height 7
click at [329, 67] on td "70.000" at bounding box center [315, 67] width 44 height 15
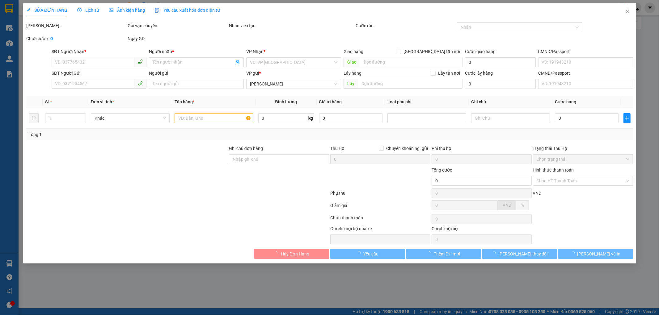
type input "0838664739"
type input "C Hoài"
type input "0946187576"
type input "A Dương"
type input "70.000"
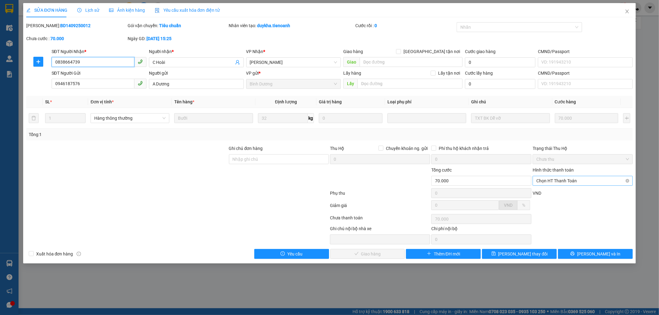
click at [545, 178] on span "Chọn HT Thanh Toán" at bounding box center [582, 180] width 93 height 9
click at [531, 207] on div "Total Paid Fee 0 Total UnPaid Fee 70.000 Cash Collection Total Fee Mã ĐH: BD140…" at bounding box center [329, 140] width 607 height 237
click at [545, 195] on div "Tại văn phòng" at bounding box center [583, 193] width 93 height 7
type input "0"
drag, startPoint x: 384, startPoint y: 258, endPoint x: 393, endPoint y: 259, distance: 9.6
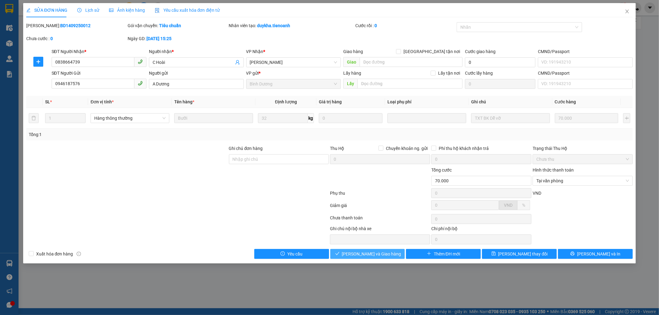
click at [388, 258] on button "[PERSON_NAME] và [PERSON_NAME] hàng" at bounding box center [367, 254] width 75 height 10
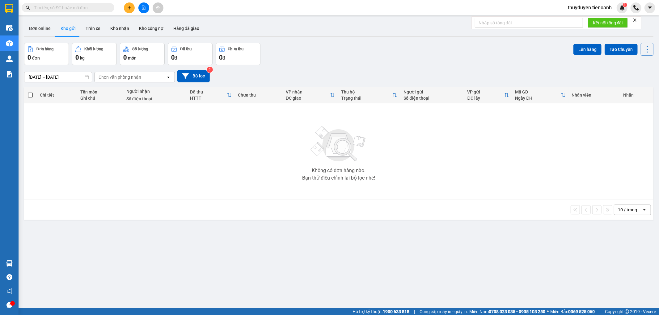
click at [80, 10] on input "text" at bounding box center [70, 7] width 73 height 7
paste input "0903922106"
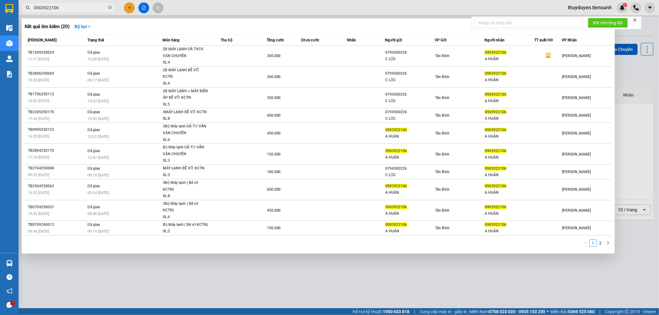
type input "0903922106"
drag, startPoint x: 658, startPoint y: 176, endPoint x: 656, endPoint y: 165, distance: 11.7
click at [658, 173] on div at bounding box center [329, 157] width 659 height 315
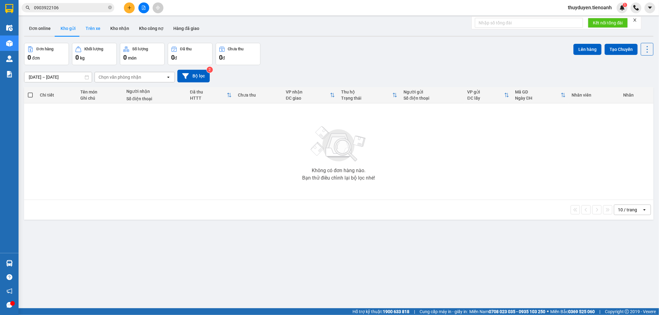
click at [93, 24] on button "Trên xe" at bounding box center [93, 28] width 25 height 15
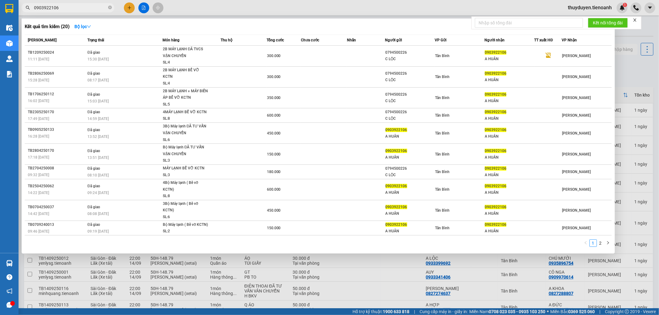
click at [65, 11] on input "0903922106" at bounding box center [70, 7] width 73 height 7
click at [313, 1] on div at bounding box center [329, 157] width 659 height 315
drag, startPoint x: 79, startPoint y: 6, endPoint x: 0, endPoint y: 17, distance: 79.8
click at [0, 17] on section "Kết quả tìm kiếm ( 20 ) Bộ lọc Mã ĐH Trạng thái Món hàng Thu hộ Tổng cước Chưa …" at bounding box center [329, 157] width 659 height 315
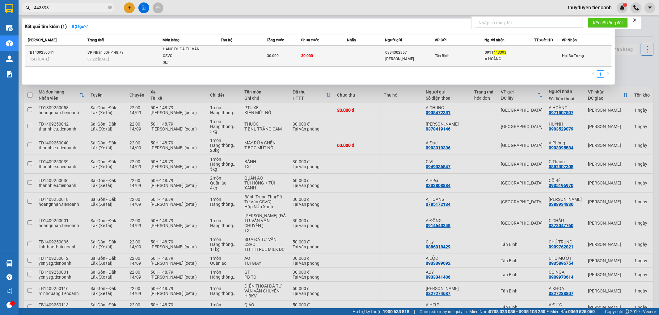
type input "443393"
click at [466, 54] on div "Tân Bình" at bounding box center [459, 56] width 49 height 7
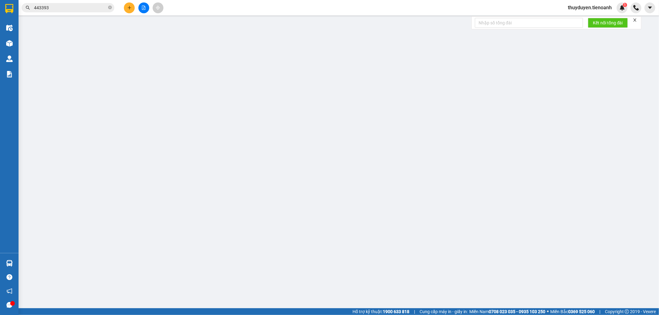
type input "0911443393"
type input "A HOÀNG"
type input "0334302357"
type input "[PERSON_NAME]"
type input "30.000"
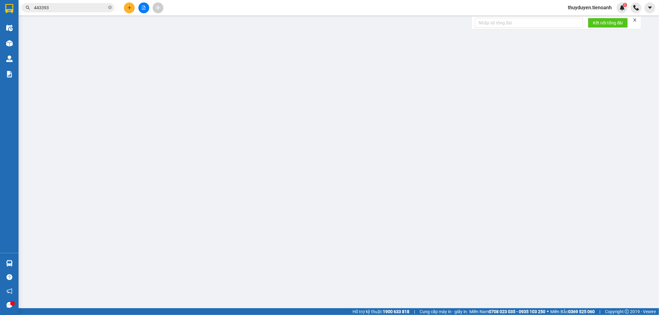
type input "30.000"
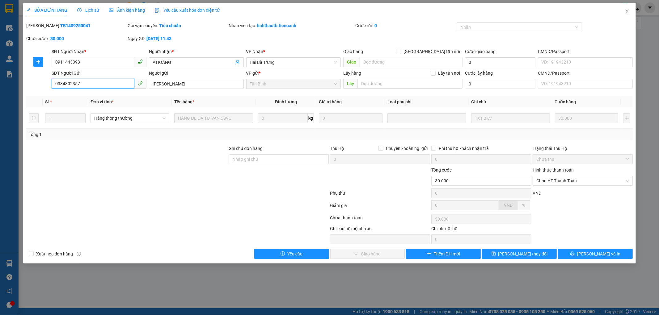
drag, startPoint x: 87, startPoint y: 86, endPoint x: 54, endPoint y: 88, distance: 33.1
click at [54, 88] on input "0334302357" at bounding box center [93, 84] width 83 height 10
click at [626, 12] on icon "close" at bounding box center [627, 11] width 5 height 5
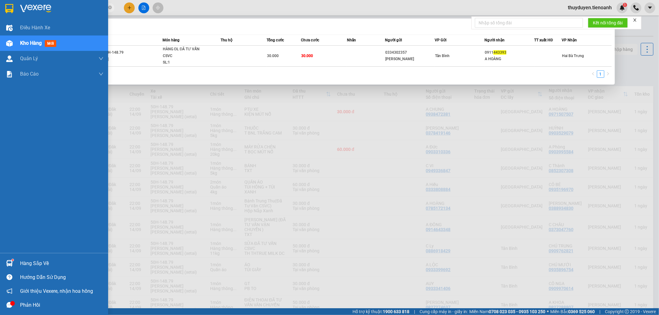
drag, startPoint x: 6, startPoint y: 12, endPoint x: 0, endPoint y: 49, distance: 37.3
click at [0, 46] on section "Kết quả [PERSON_NAME] ( 1 ) Bộ lọc Mã ĐH Trạng thái Món hàng Thu hộ Tổng [PERSO…" at bounding box center [329, 157] width 659 height 315
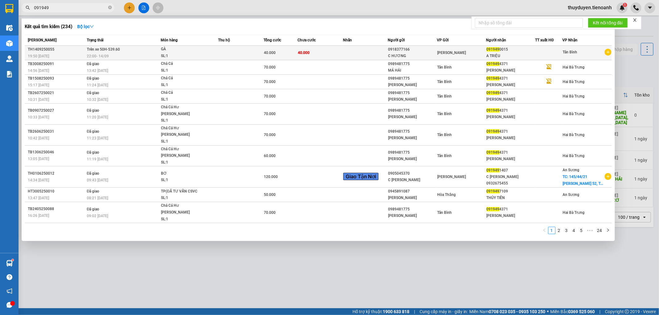
type input "091949"
click at [378, 54] on td at bounding box center [365, 53] width 45 height 15
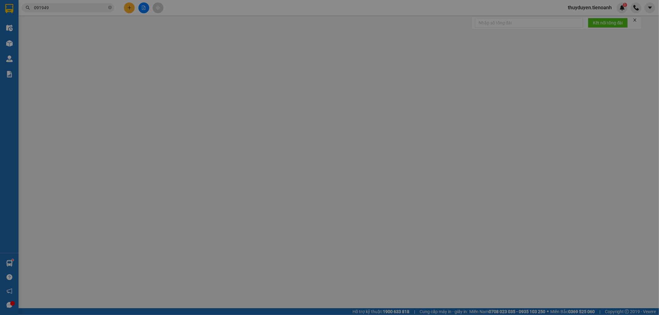
type input "0919490015"
type input "A TRIỆU"
type input "0918377166"
type input "C HƯƠNG"
type input "40.000"
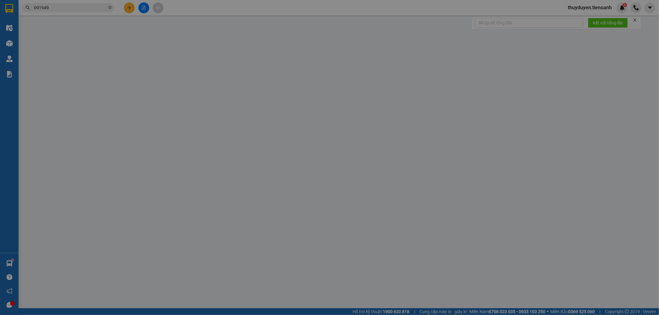
type input "40.000"
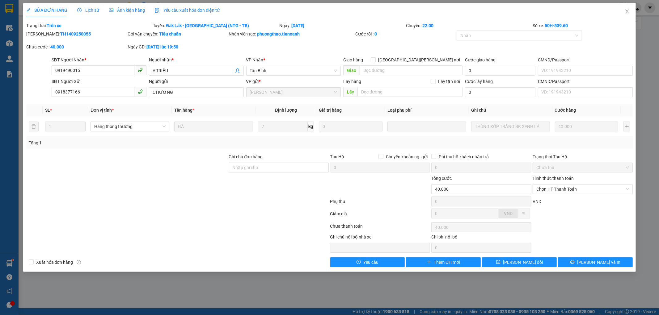
click at [95, 8] on span "Lịch sử" at bounding box center [88, 10] width 22 height 5
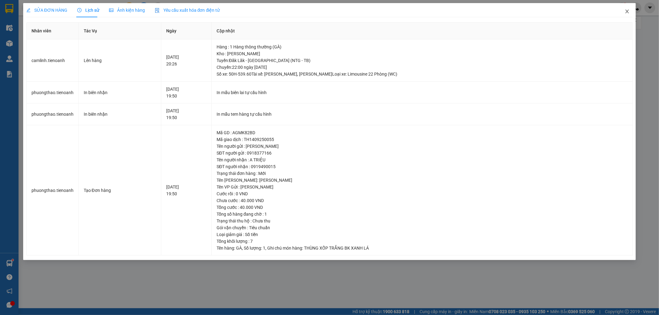
click at [628, 13] on icon "close" at bounding box center [627, 12] width 3 height 4
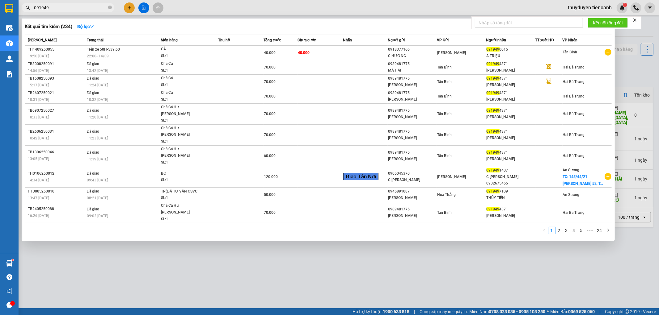
click at [93, 7] on input "091949" at bounding box center [70, 7] width 73 height 7
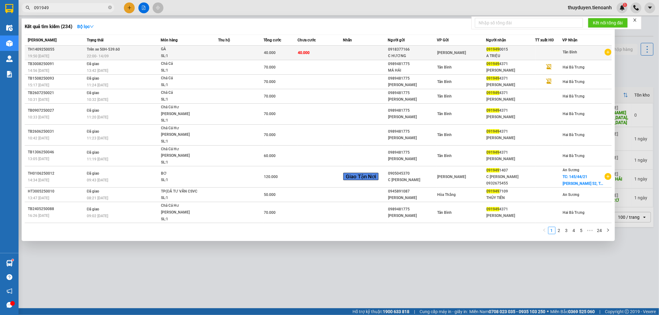
click at [206, 56] on div "SL: 1" at bounding box center [184, 56] width 46 height 7
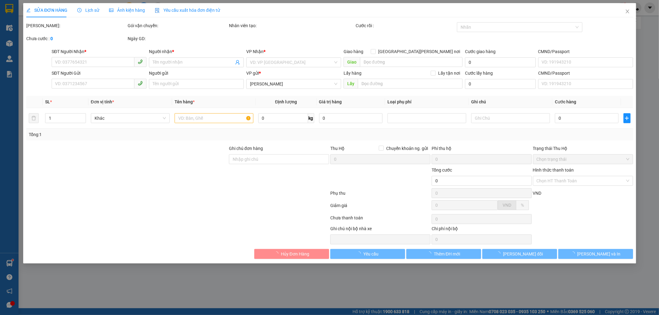
type input "0919490015"
type input "A TRIỆU"
type input "0918377166"
type input "C HƯƠNG"
type input "40.000"
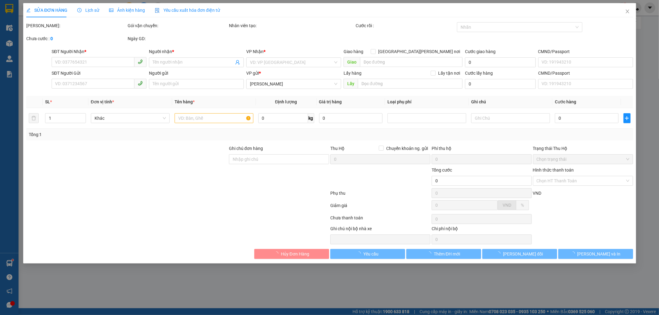
type input "40.000"
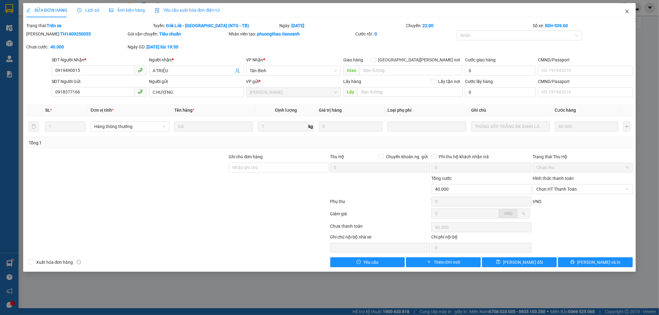
click at [626, 14] on span "Close" at bounding box center [627, 11] width 17 height 17
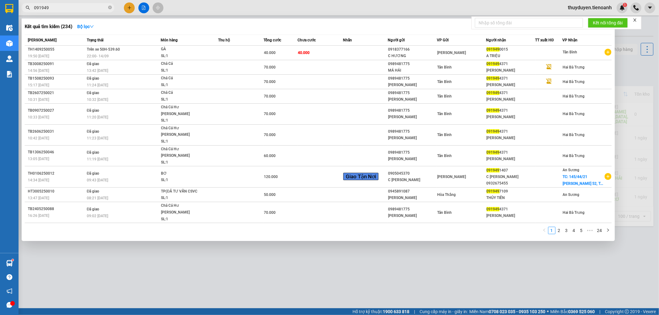
drag, startPoint x: 65, startPoint y: 4, endPoint x: 0, endPoint y: 11, distance: 65.3
click at [0, 11] on section "Kết quả [PERSON_NAME] ( 234 ) Bộ lọc Mã ĐH Trạng thái Món hàng Thu hộ Tổng [PER…" at bounding box center [329, 157] width 659 height 315
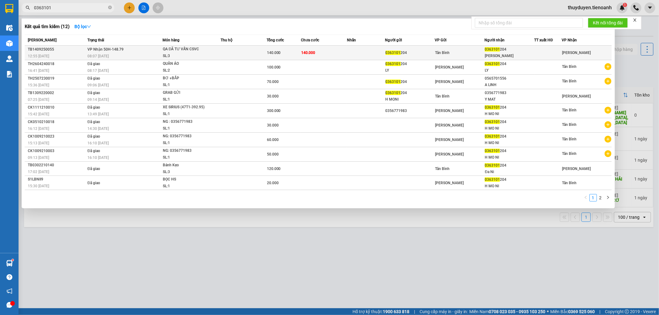
type input "0363101"
click at [351, 57] on td at bounding box center [366, 53] width 38 height 15
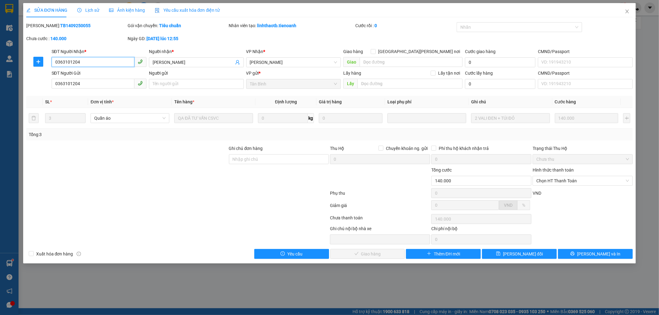
click at [0, 64] on div "SỬA ĐƠN HÀNG Lịch sử [PERSON_NAME] hàng Yêu cầu xuất [PERSON_NAME] điện tử Tota…" at bounding box center [329, 157] width 659 height 315
click at [576, 181] on span "Chọn HT Thanh Toán" at bounding box center [582, 180] width 93 height 9
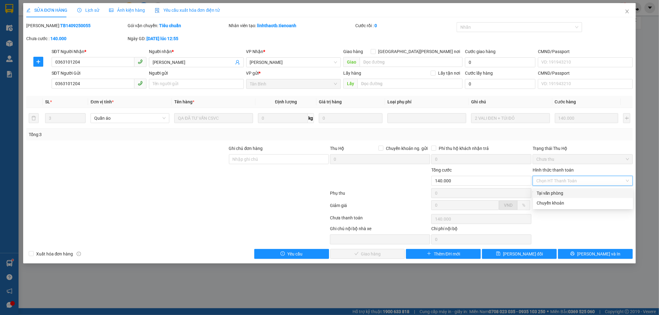
click at [567, 190] on div "Tại văn phòng" at bounding box center [583, 193] width 93 height 7
type input "0"
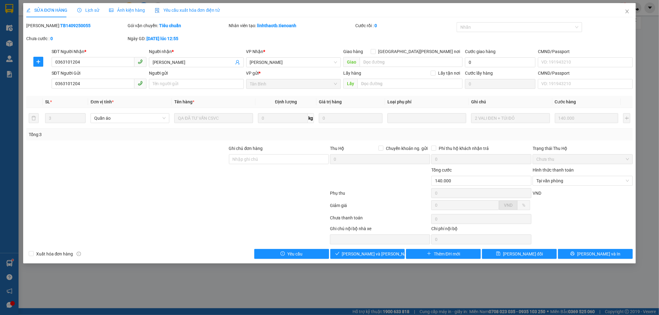
click at [354, 260] on div "SỬA ĐƠN HÀNG Lịch sử [PERSON_NAME] hàng Yêu cầu xuất [PERSON_NAME] điện tử Tota…" at bounding box center [329, 133] width 613 height 261
click at [356, 260] on div "SỬA ĐƠN HÀNG Lịch sử [PERSON_NAME] hàng Yêu cầu xuất [PERSON_NAME] điện tử Tota…" at bounding box center [329, 133] width 613 height 261
click at [358, 255] on span "[PERSON_NAME] và [PERSON_NAME] hàng" at bounding box center [383, 254] width 83 height 7
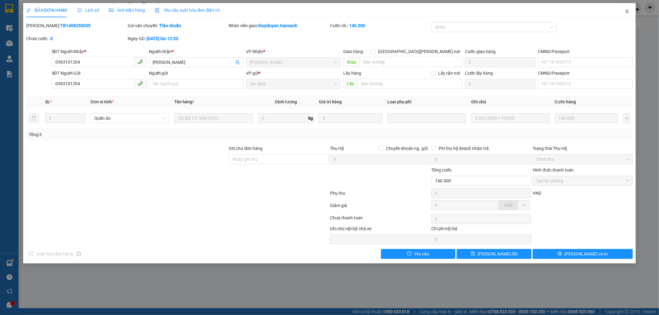
click at [626, 10] on icon "close" at bounding box center [627, 12] width 3 height 4
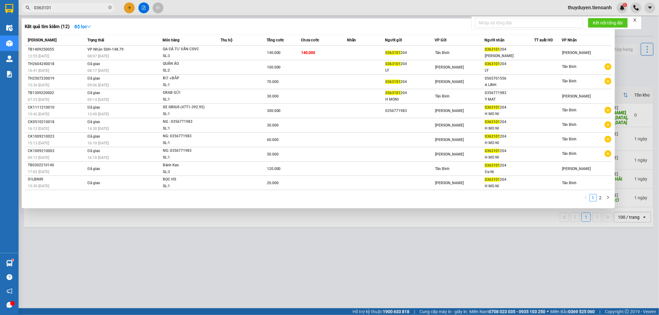
drag, startPoint x: 65, startPoint y: 9, endPoint x: 0, endPoint y: 11, distance: 64.9
click at [0, 11] on section "Kết quả [PERSON_NAME] ( 12 ) Bộ lọc Mã ĐH Trạng thái Món hàng Thu hộ Tổng [PERS…" at bounding box center [329, 157] width 659 height 315
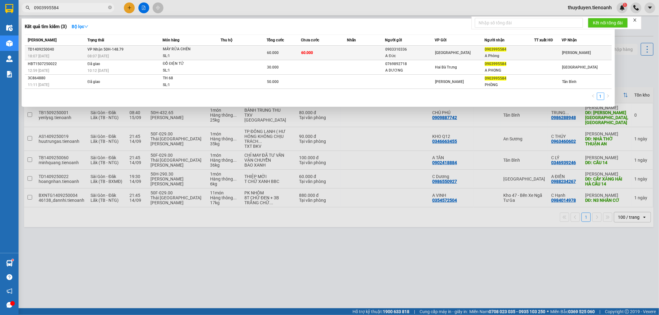
type input "0903995584"
click at [345, 59] on td "60.000" at bounding box center [324, 53] width 46 height 15
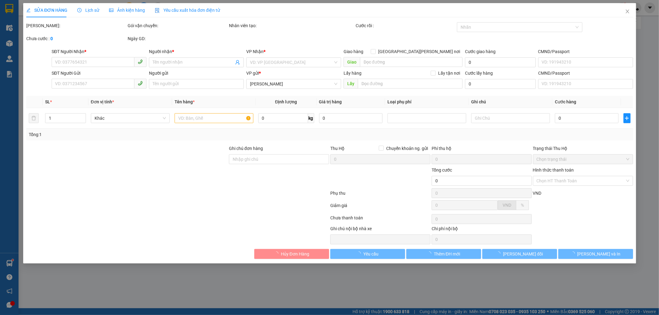
type input "0903995584"
type input "A Phòng"
type input "0903310336"
type input "A Đức"
type input "60.000"
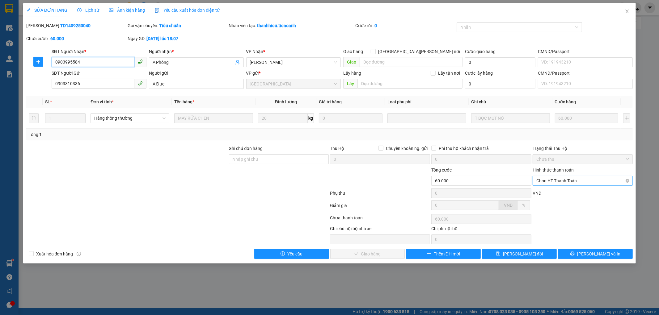
click at [555, 180] on span "Chọn HT Thanh Toán" at bounding box center [582, 180] width 93 height 9
click at [557, 191] on div "Tại văn phòng" at bounding box center [583, 193] width 93 height 7
type input "0"
click at [376, 254] on span "[PERSON_NAME] và [PERSON_NAME] hàng" at bounding box center [383, 254] width 83 height 7
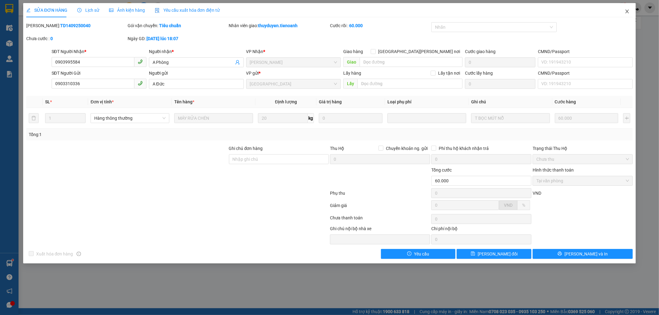
click at [632, 7] on span "Close" at bounding box center [627, 11] width 17 height 17
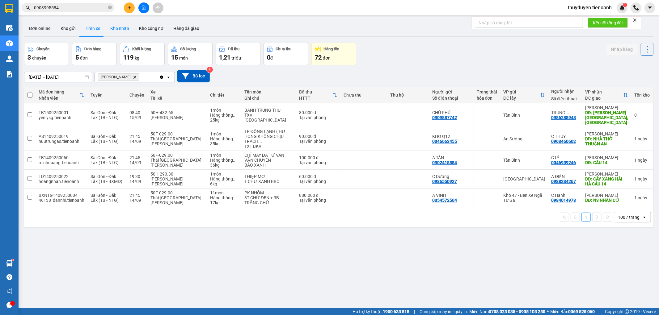
click at [121, 23] on button "Kho nhận" at bounding box center [119, 28] width 29 height 15
type input "[DATE] – [DATE]"
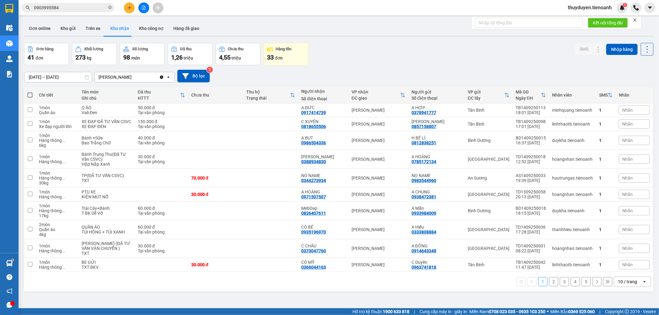
click at [624, 284] on div "10 / trang" at bounding box center [628, 282] width 28 height 10
click at [585, 265] on div at bounding box center [610, 265] width 87 height 14
click at [596, 267] on icon at bounding box center [598, 265] width 4 height 4
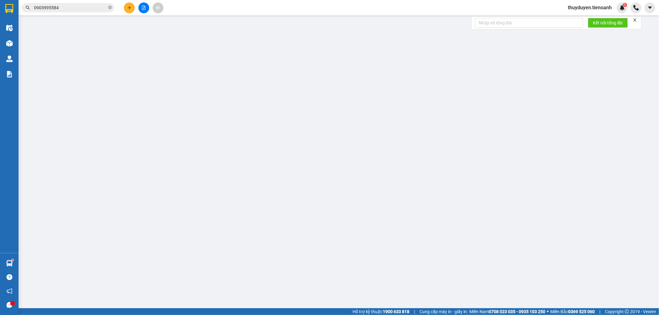
type input "0366044163"
type input "CÔ MỸ"
type input "0963741818"
type input "C Duyên"
type input "30.000"
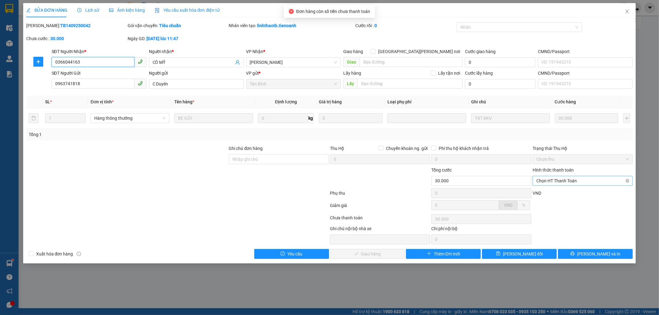
click at [550, 180] on span "Chọn HT Thanh Toán" at bounding box center [582, 180] width 93 height 9
drag, startPoint x: 552, startPoint y: 192, endPoint x: 549, endPoint y: 194, distance: 4.0
click at [552, 192] on div "Tại văn phòng" at bounding box center [583, 193] width 93 height 7
type input "0"
drag, startPoint x: 375, startPoint y: 248, endPoint x: 376, endPoint y: 257, distance: 8.7
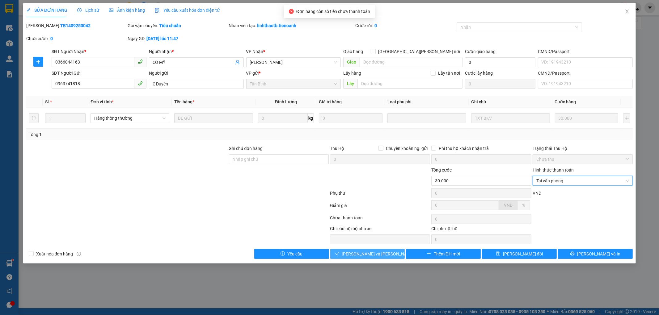
click at [376, 254] on div "Total Paid Fee 0 Total UnPaid Fee 30.000 Cash Collection Total Fee Mã ĐH: TB140…" at bounding box center [329, 140] width 607 height 237
click at [376, 257] on span "[PERSON_NAME] và [PERSON_NAME] hàng" at bounding box center [383, 254] width 83 height 7
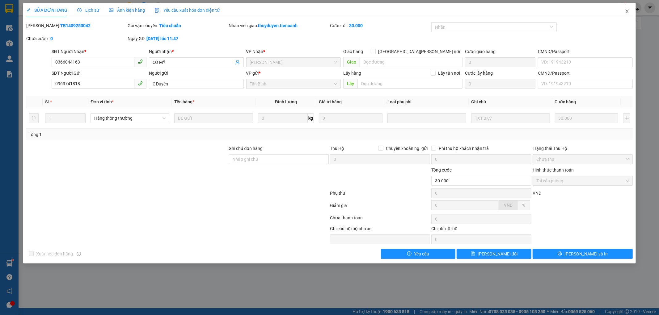
click at [629, 10] on icon "close" at bounding box center [627, 11] width 5 height 5
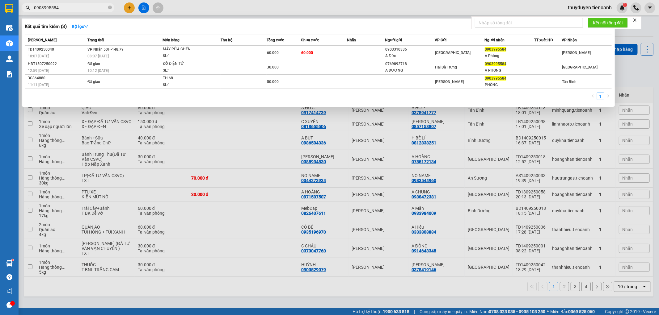
click at [80, 11] on span "0903995584" at bounding box center [68, 7] width 93 height 9
drag, startPoint x: 83, startPoint y: 8, endPoint x: 0, endPoint y: 10, distance: 82.5
click at [0, 10] on section "Kết quả [PERSON_NAME] ( 3 ) Bộ lọc Mã ĐH Trạng thái Món hàng Thu hộ Tổng [PERSO…" at bounding box center [329, 157] width 659 height 315
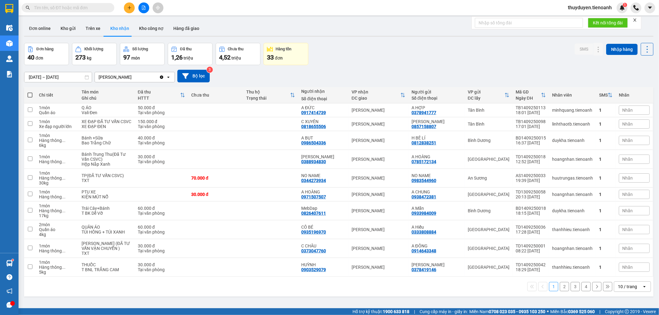
click at [99, 7] on input "text" at bounding box center [70, 7] width 73 height 7
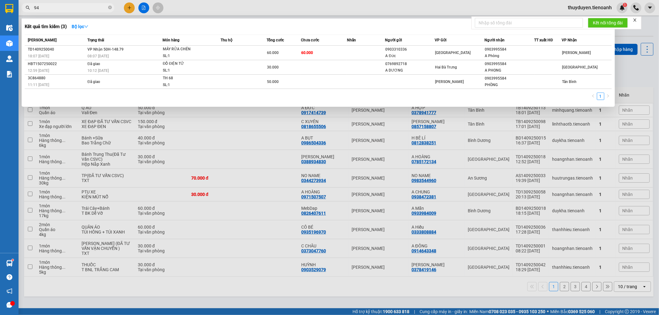
type input "940"
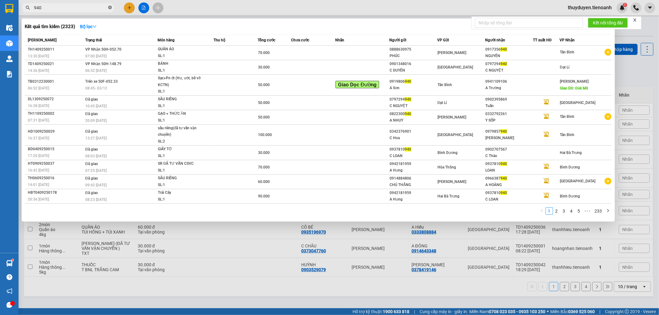
click at [111, 7] on icon "close-circle" at bounding box center [110, 8] width 4 height 4
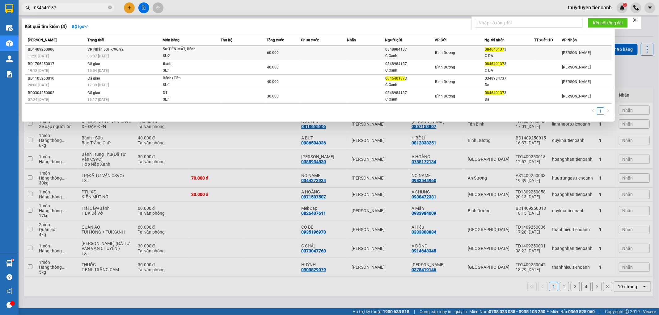
type input "084640137"
click at [315, 51] on td at bounding box center [324, 53] width 46 height 15
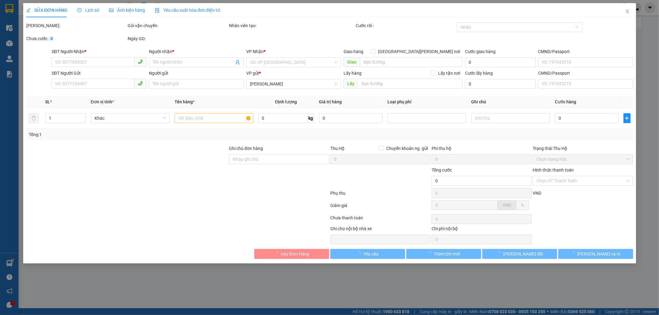
type input "0846401373"
type input "C DA"
type input "0348984137"
type input "C Oanh"
type input "60.000"
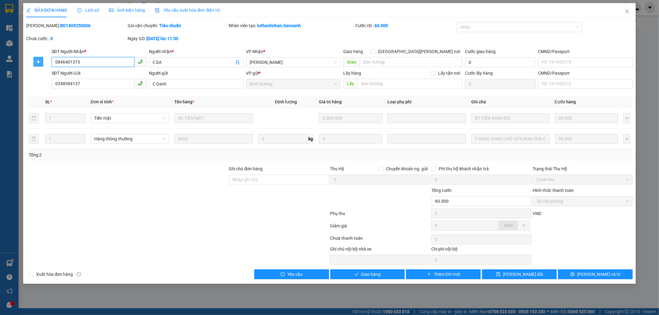
drag, startPoint x: 68, startPoint y: 63, endPoint x: 41, endPoint y: 63, distance: 26.9
click at [41, 63] on div "SĐT Người [PERSON_NAME] * 0846401373 0846401373 Người [PERSON_NAME] * C DA [PER…" at bounding box center [330, 59] width 608 height 22
click at [385, 279] on button "Giao hàng" at bounding box center [367, 275] width 75 height 10
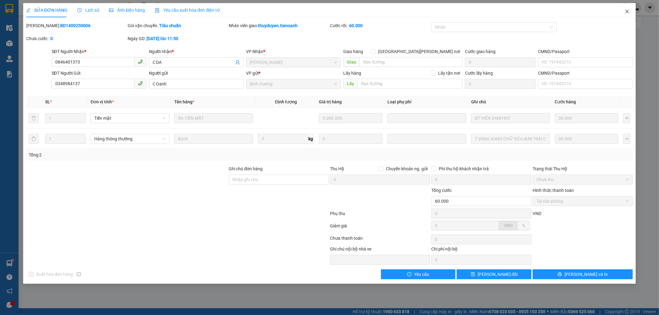
click at [626, 12] on icon "close" at bounding box center [627, 11] width 5 height 5
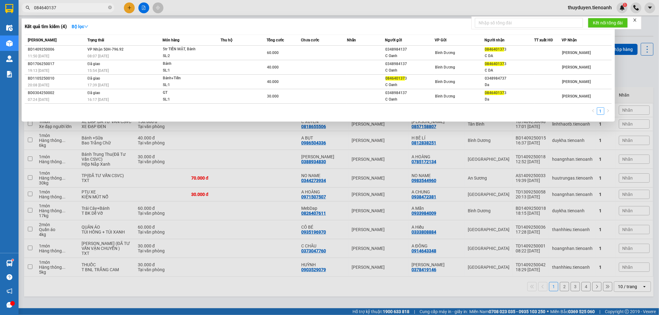
drag, startPoint x: 78, startPoint y: 11, endPoint x: 6, endPoint y: 11, distance: 72.0
click at [6, 11] on section "Kết quả [PERSON_NAME] ( 4 ) Bộ lọc Mã ĐH Trạng thái Món hàng Thu hộ Tổng [PERSO…" at bounding box center [329, 157] width 659 height 315
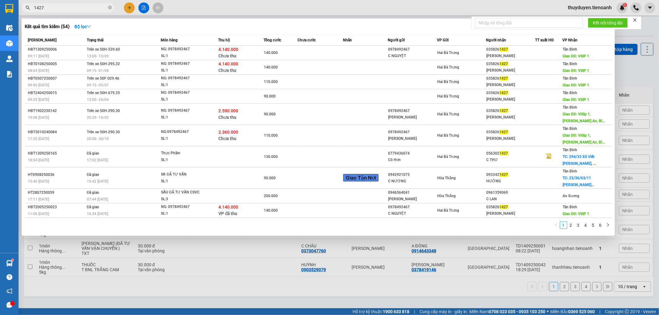
drag, startPoint x: 66, startPoint y: 7, endPoint x: 10, endPoint y: 16, distance: 56.1
click at [10, 16] on section "Kết quả [PERSON_NAME] ( 54 ) Bộ lọc Mã ĐH Trạng thái Món hàng Thu hộ Tổng [PERS…" at bounding box center [329, 157] width 659 height 315
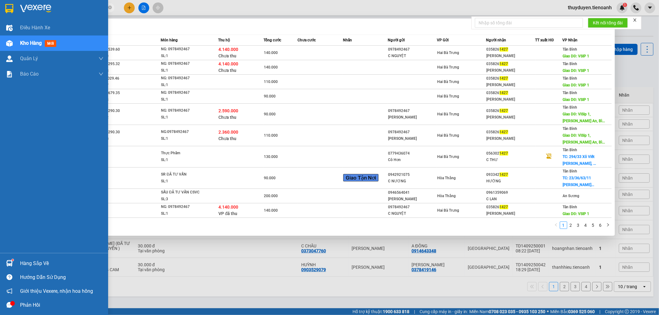
paste input "0919490015"
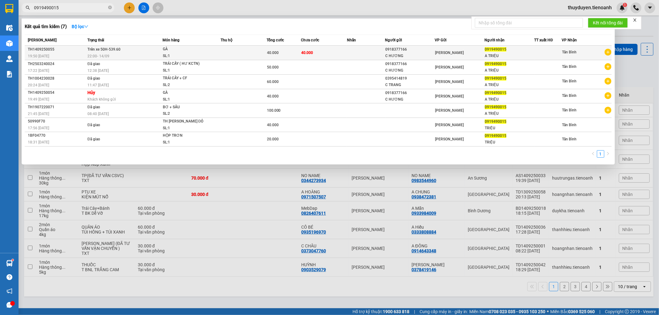
type input "0919490015"
click at [184, 54] on div "SL: 1" at bounding box center [186, 56] width 46 height 7
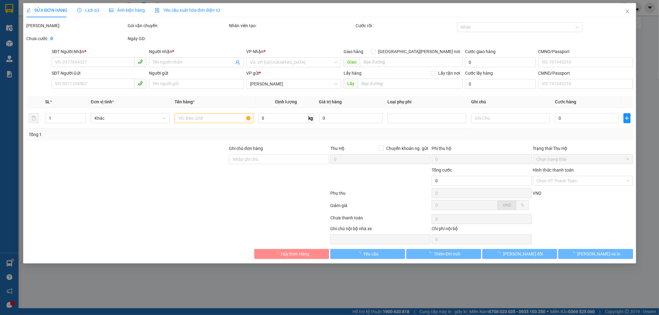
type input "0919490015"
type input "A TRIỆU"
type input "0918377166"
type input "C HƯƠNG"
type input "40.000"
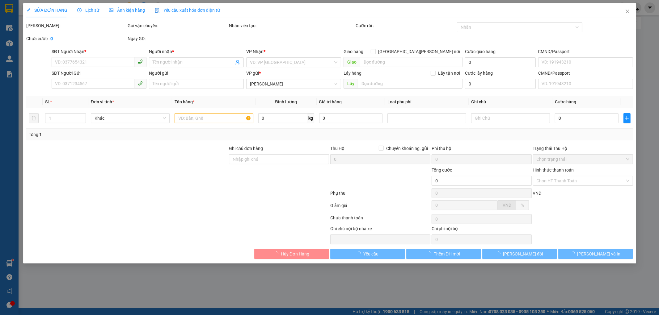
type input "40.000"
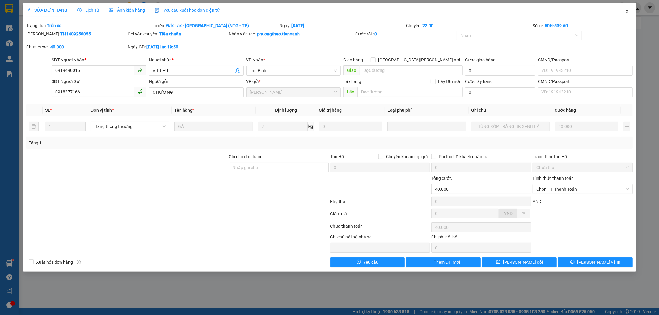
click at [628, 12] on icon "close" at bounding box center [627, 12] width 3 height 4
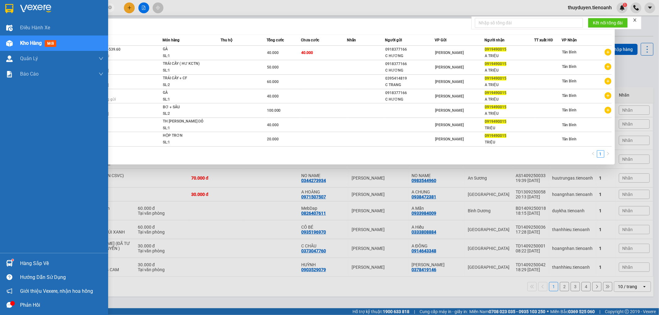
drag, startPoint x: 90, startPoint y: 8, endPoint x: 0, endPoint y: 11, distance: 90.3
click at [0, 11] on section "Kết quả [PERSON_NAME] ( 7 ) Bộ lọc Mã ĐH Trạng thái Món hàng Thu hộ Tổng [PERSO…" at bounding box center [329, 157] width 659 height 315
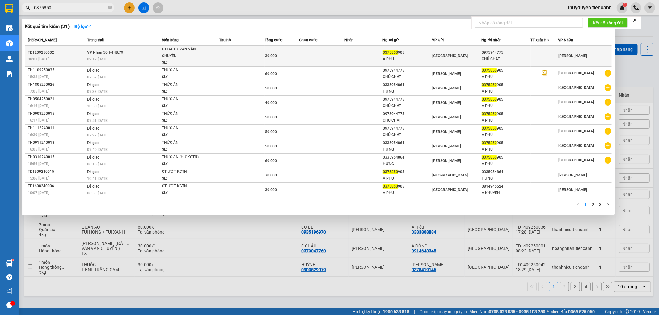
type input "0375850"
click at [358, 56] on td at bounding box center [364, 56] width 38 height 21
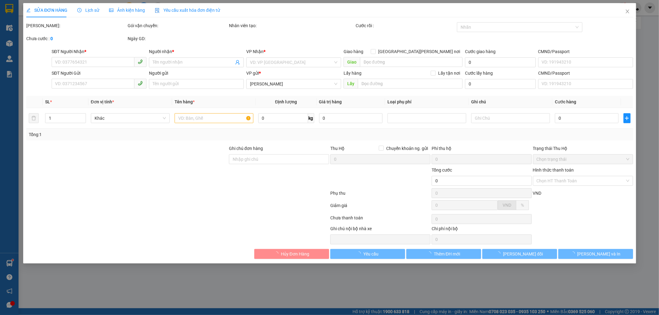
type input "0975944775"
type input "CHÚ CHÁT"
type input "0375850905"
type input "A PHÚ"
type input "30.000"
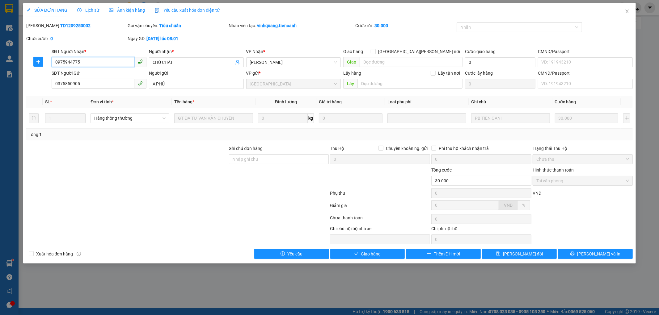
drag, startPoint x: 108, startPoint y: 63, endPoint x: 41, endPoint y: 73, distance: 68.1
click at [41, 73] on form "SĐT Người [PERSON_NAME] * 0975944775 0975944775 Người [PERSON_NAME] * [PERSON_N…" at bounding box center [329, 69] width 607 height 43
drag, startPoint x: 104, startPoint y: 81, endPoint x: 39, endPoint y: 85, distance: 65.6
click at [39, 85] on div "SĐT Người Gửi 0375850905 0375850905 Người gửi A PHÚ VP gửi * [GEOGRAPHIC_DATA] …" at bounding box center [330, 81] width 608 height 22
drag, startPoint x: 81, startPoint y: 62, endPoint x: 41, endPoint y: 60, distance: 39.9
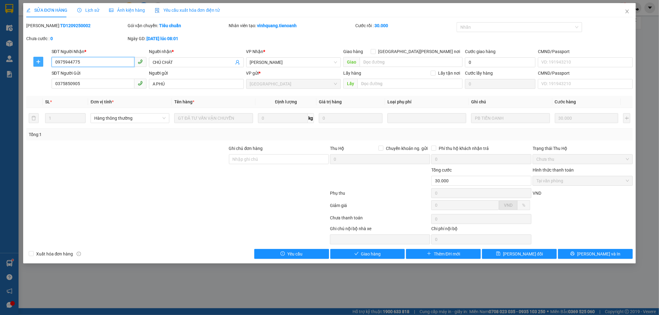
click at [41, 60] on div "SĐT Người [PERSON_NAME] * 0975944775 0975944775 Người [PERSON_NAME] * [PERSON_N…" at bounding box center [330, 59] width 608 height 22
click at [362, 255] on span "Giao hàng" at bounding box center [371, 254] width 20 height 7
